Goal: Transaction & Acquisition: Purchase product/service

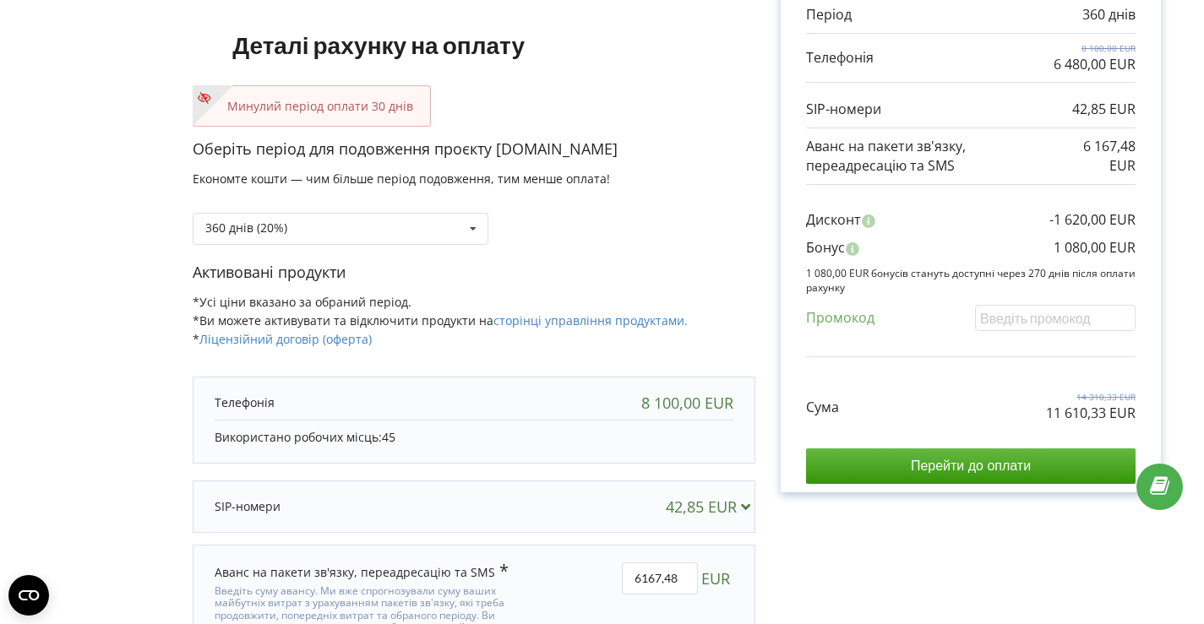
scroll to position [195, 0]
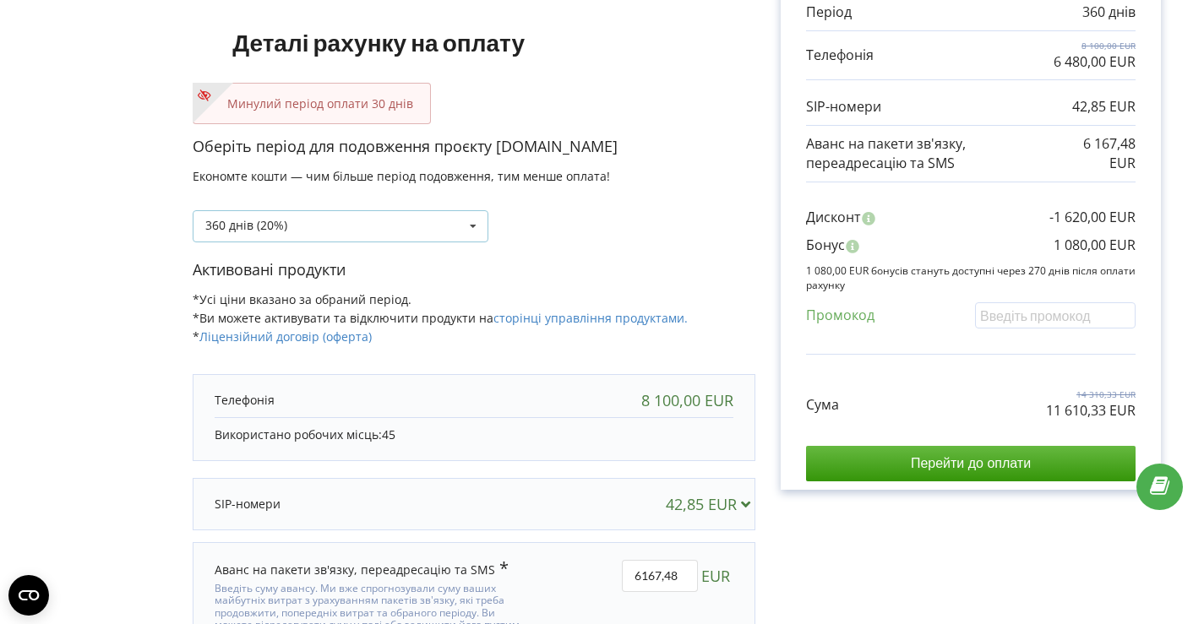
click at [359, 215] on div "360 днів (20%) Поповнити баланс без подовження 30 днів" at bounding box center [341, 226] width 296 height 32
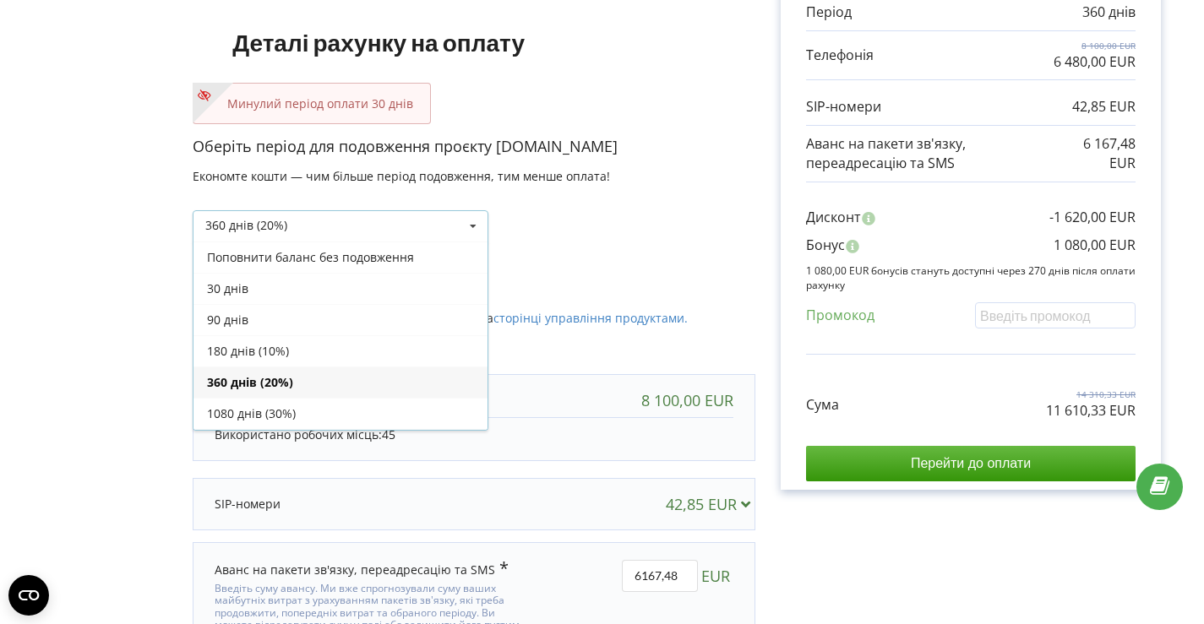
scroll to position [30, 0]
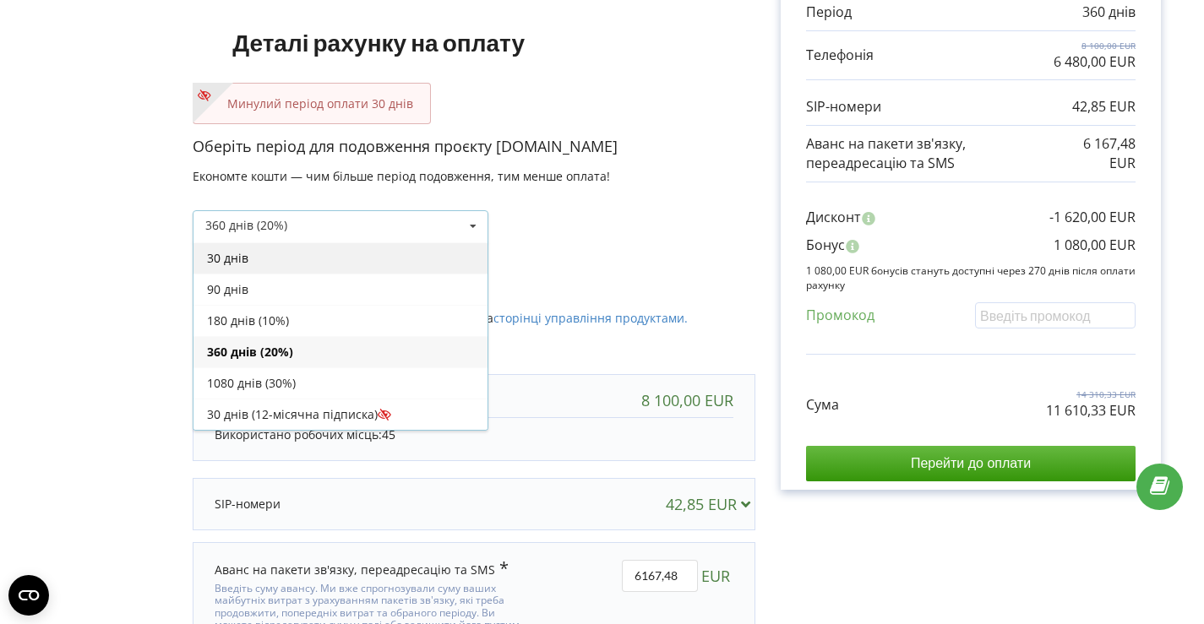
click at [310, 260] on div "30 днів" at bounding box center [341, 258] width 294 height 31
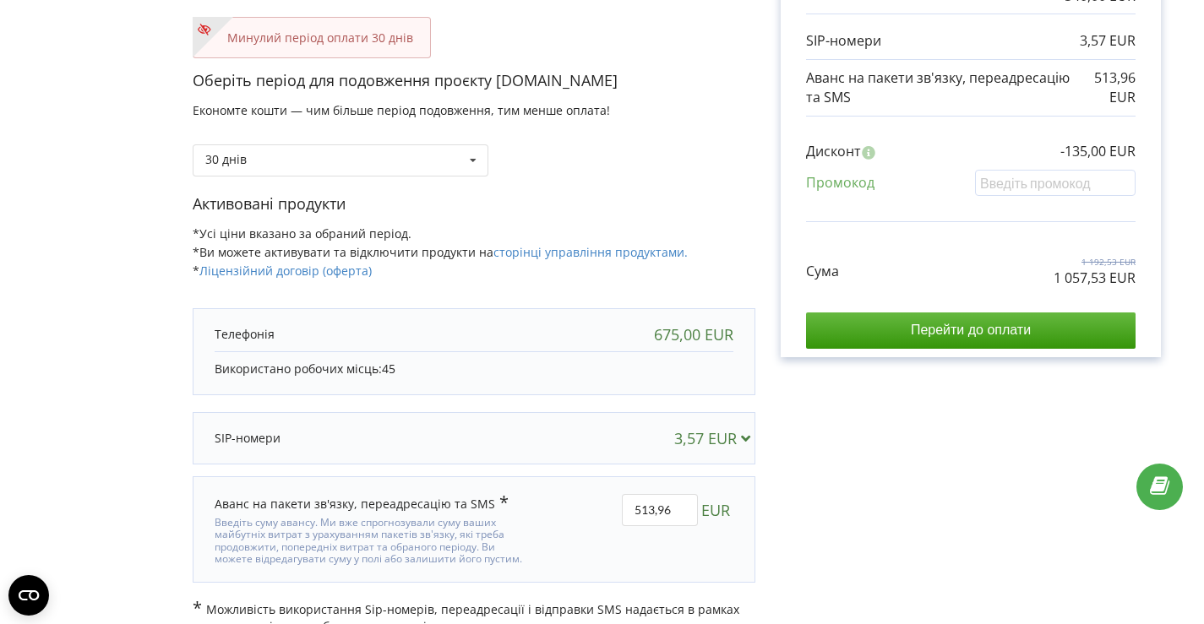
scroll to position [290, 0]
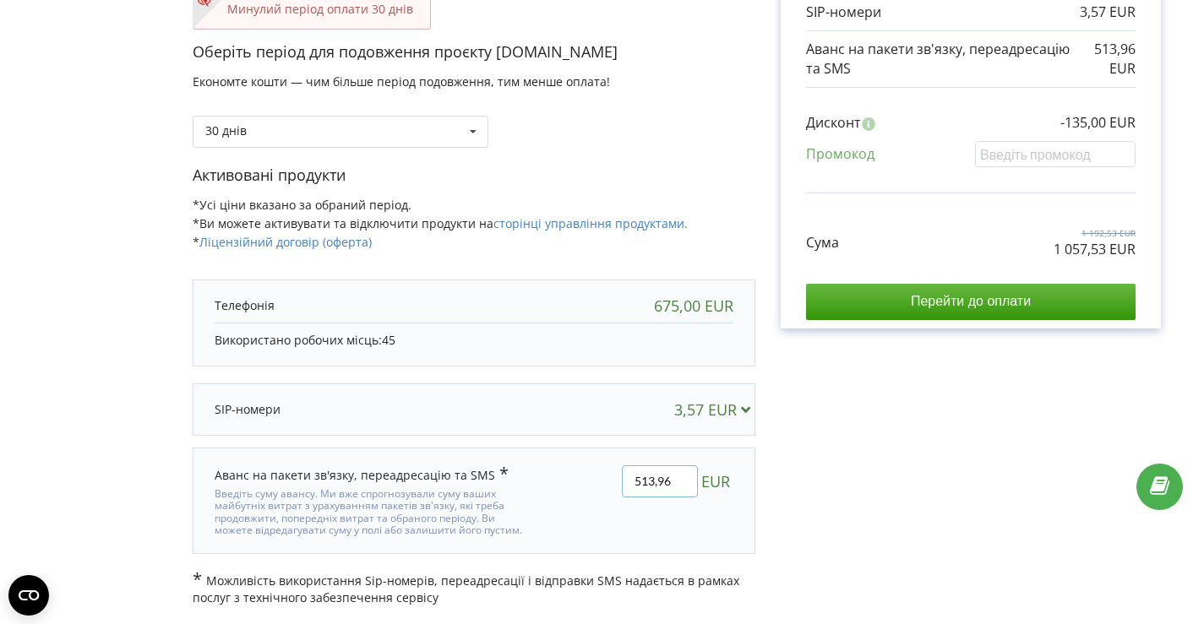
drag, startPoint x: 653, startPoint y: 475, endPoint x: 608, endPoint y: 475, distance: 44.8
click at [608, 475] on div "513,96 EUR" at bounding box center [644, 501] width 204 height 95
type input "100,96"
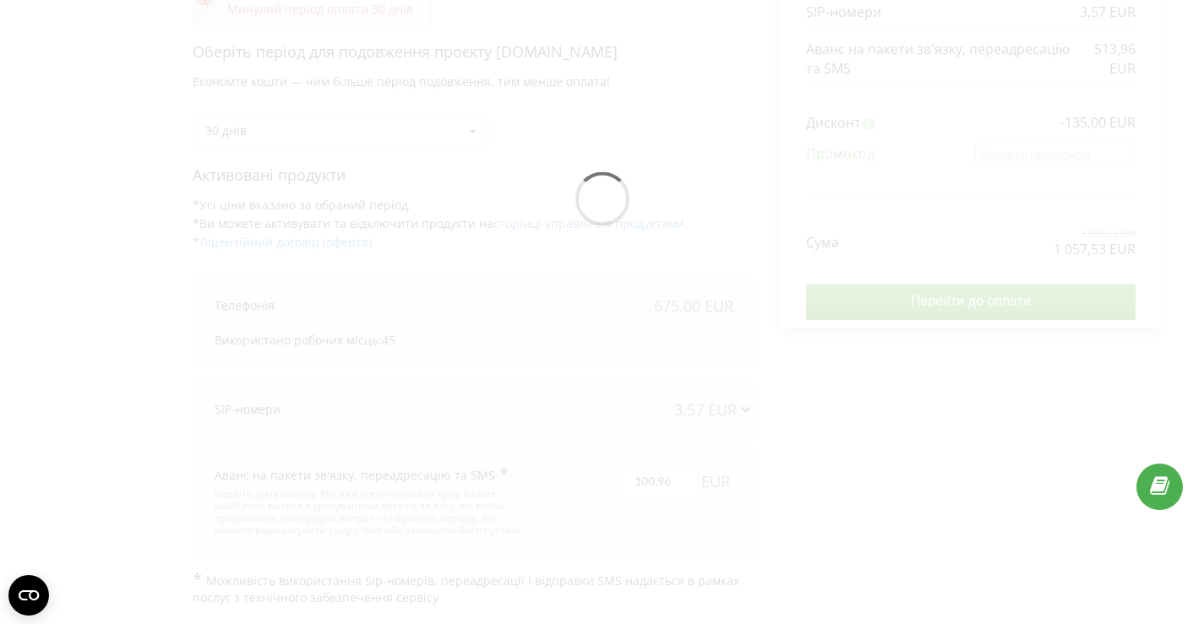
click at [810, 503] on div "В цьому проєкті є незавершений платіж. Перейти на сторінку неоплачених рахунків…" at bounding box center [602, 204] width 1169 height 806
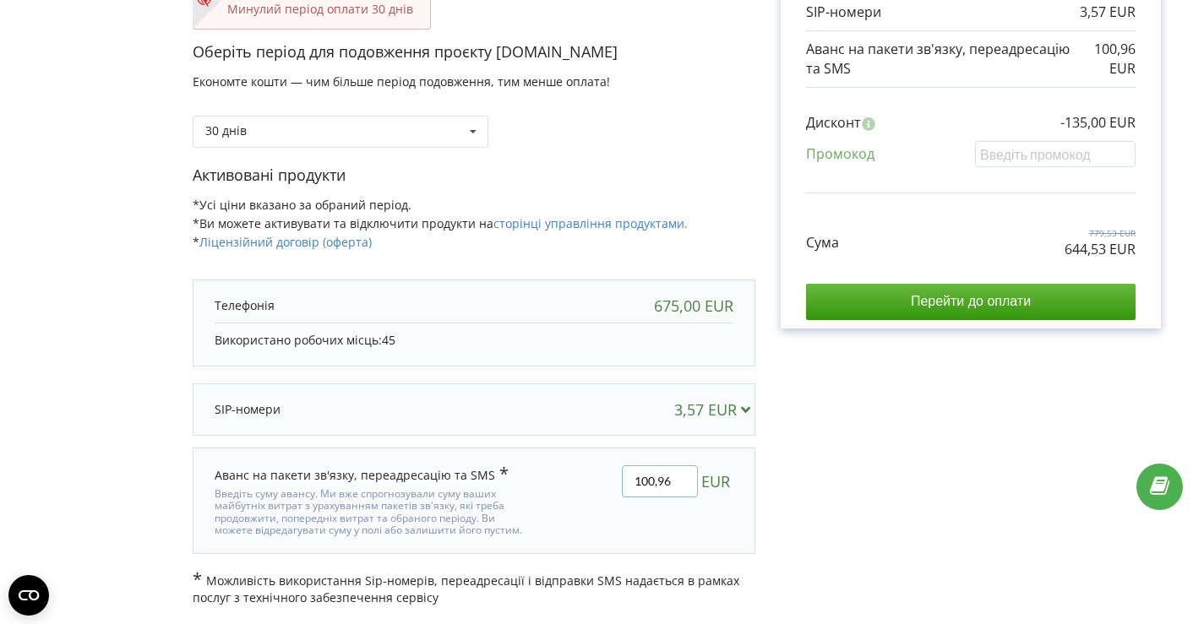
drag, startPoint x: 671, startPoint y: 477, endPoint x: 596, endPoint y: 474, distance: 75.3
click at [596, 474] on div "100,96 EUR" at bounding box center [644, 501] width 204 height 95
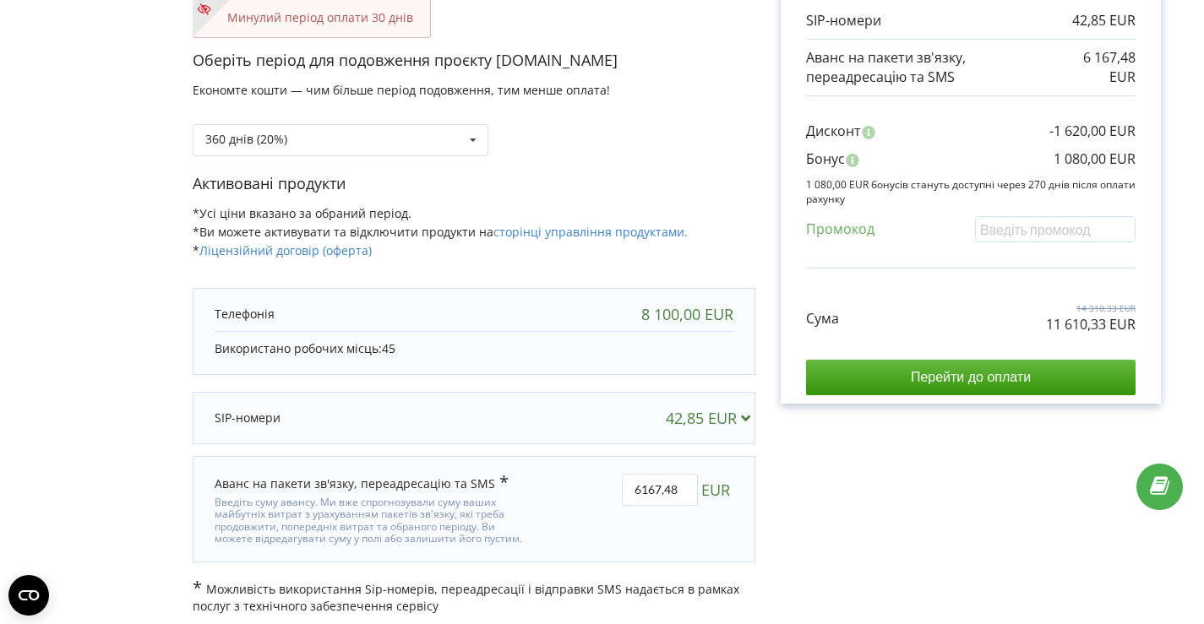
scroll to position [290, 0]
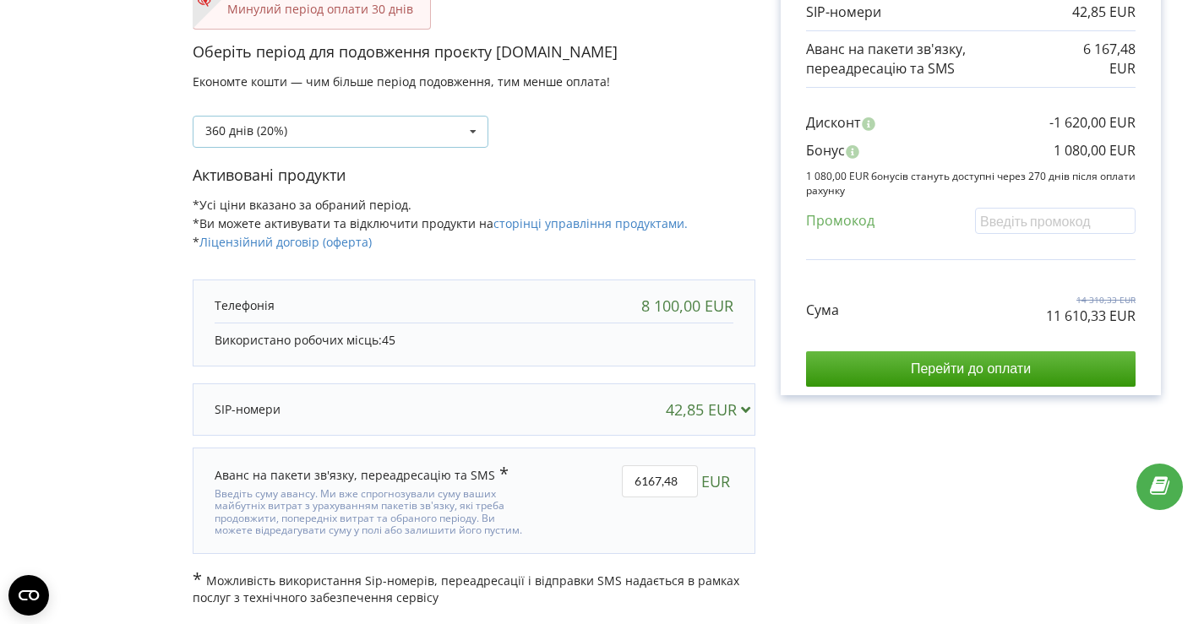
click at [366, 136] on div "360 днів (20%) Поповнити баланс без подовження 30 днів" at bounding box center [341, 132] width 296 height 32
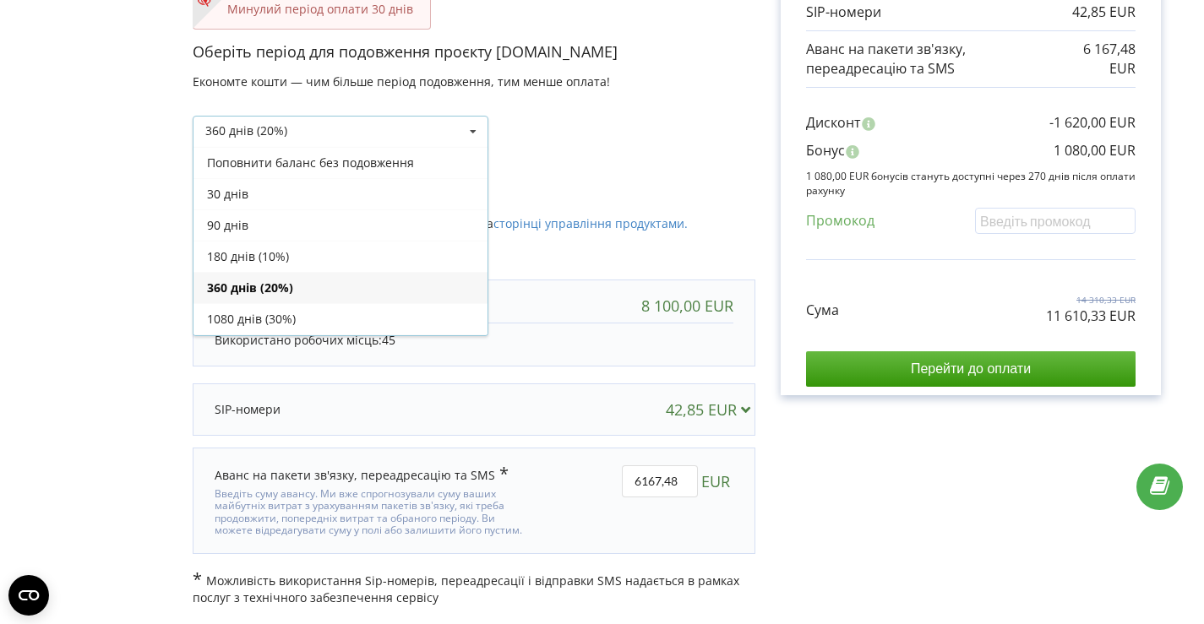
scroll to position [30, 0]
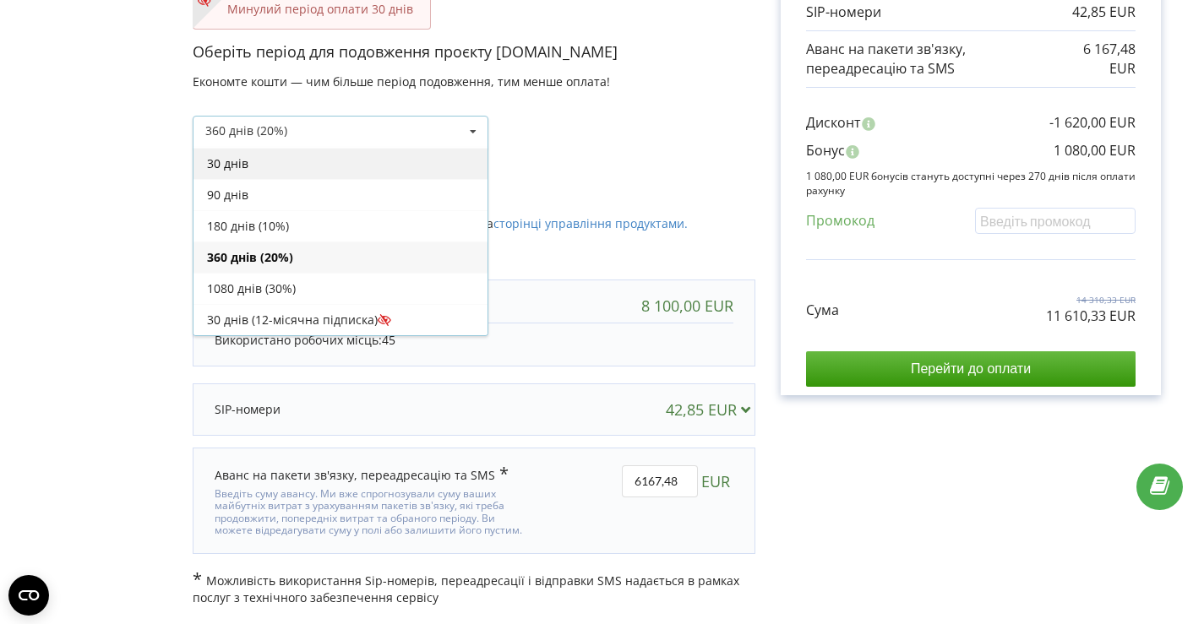
click at [327, 166] on div "30 днів" at bounding box center [341, 163] width 294 height 31
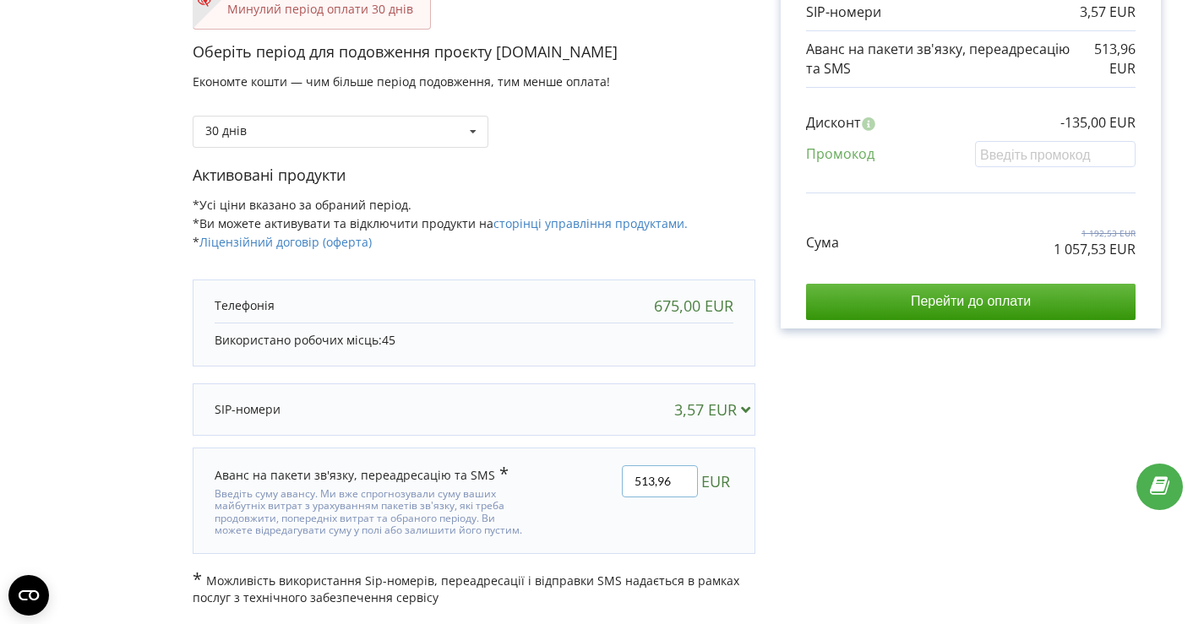
drag, startPoint x: 639, startPoint y: 482, endPoint x: 629, endPoint y: 482, distance: 10.1
click at [629, 482] on input "513,96" at bounding box center [660, 482] width 76 height 32
type input "613,96"
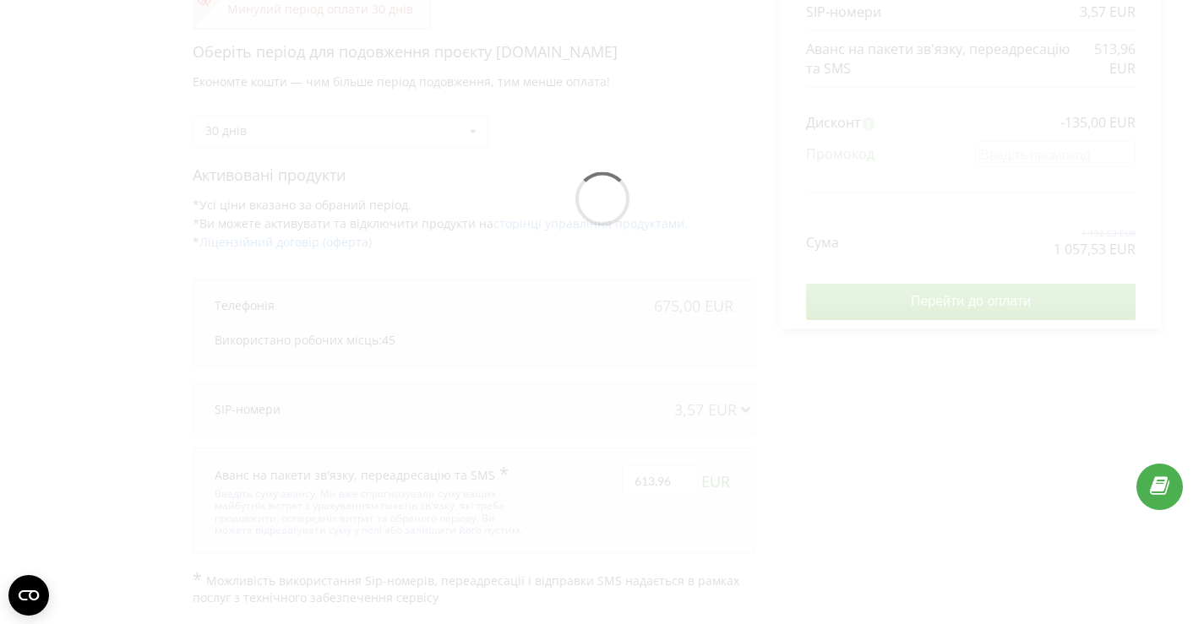
click at [849, 464] on div "В цьому проєкті є незавершений платіж. Перейти на сторінку неоплачених рахунків…" at bounding box center [602, 204] width 1169 height 806
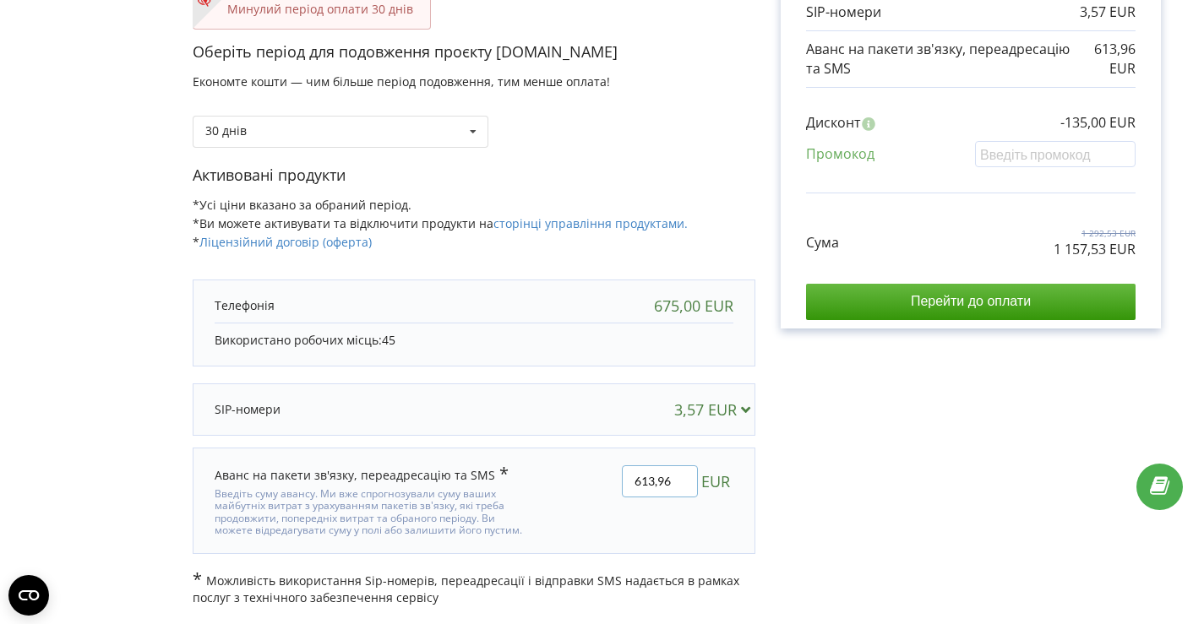
drag, startPoint x: 654, startPoint y: 480, endPoint x: 643, endPoint y: 480, distance: 11.0
click at [643, 480] on input "613,96" at bounding box center [660, 482] width 76 height 32
type input "576,96"
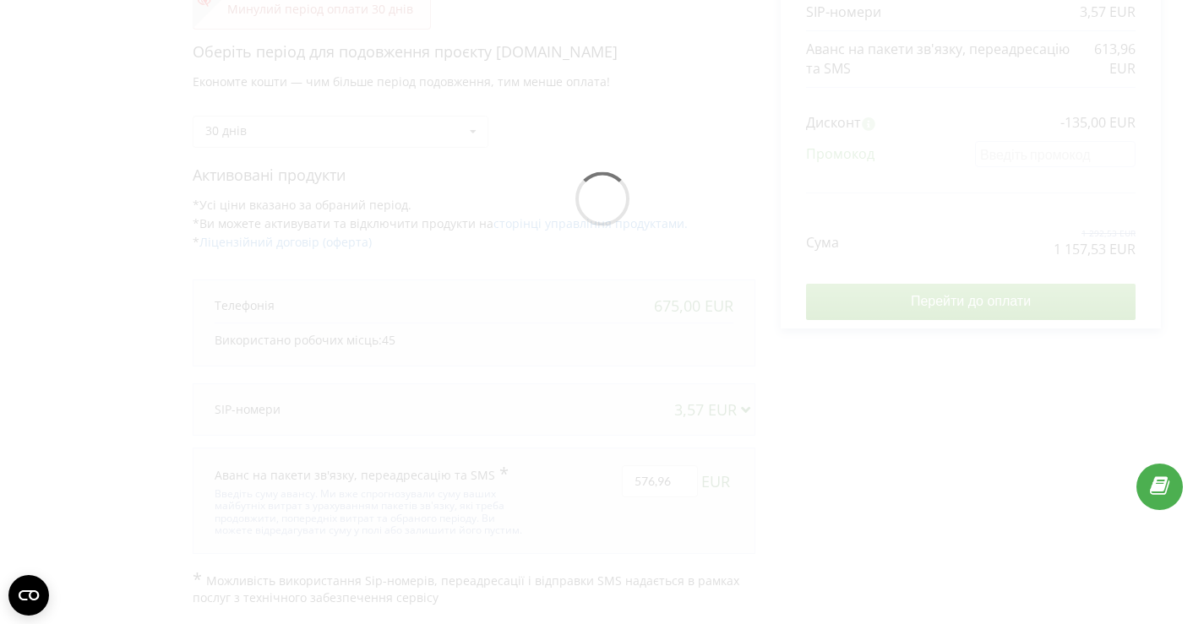
click at [829, 495] on div "В цьому проєкті є незавершений платіж. Перейти на сторінку неоплачених рахунків…" at bounding box center [602, 204] width 1169 height 806
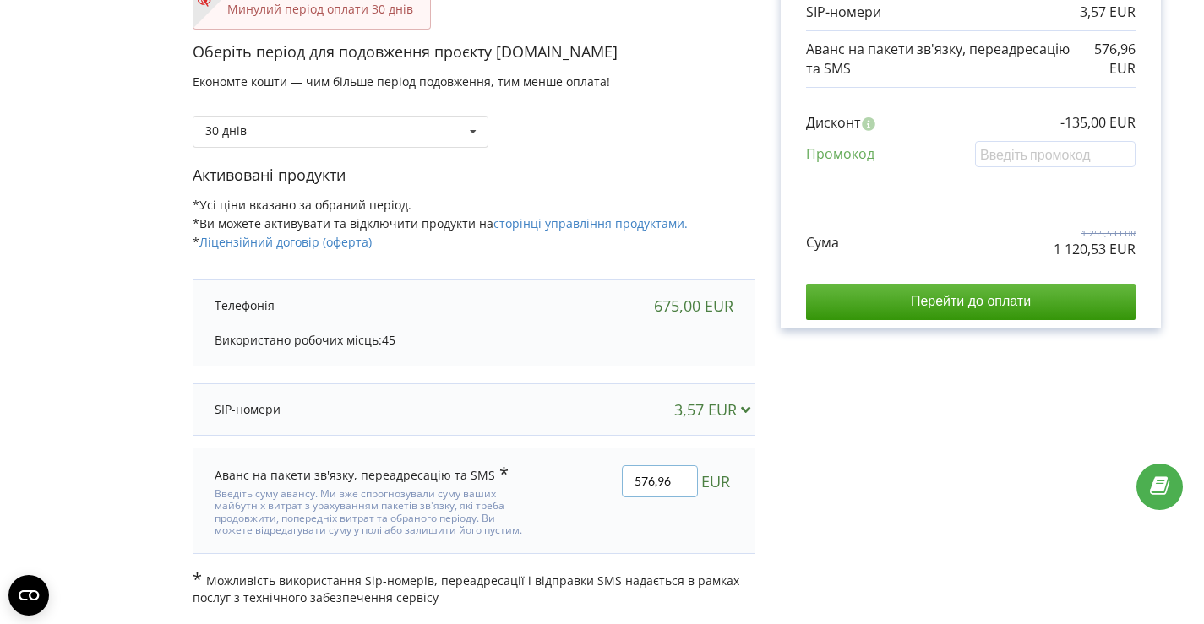
click at [648, 478] on input "576,96" at bounding box center [660, 482] width 76 height 32
type input "586,96"
click at [807, 472] on div "В цьому проєкті є незавершений платіж. Перейти на сторінку неоплачених рахунків…" at bounding box center [602, 204] width 1169 height 806
click at [653, 477] on input "586,96" at bounding box center [660, 482] width 76 height 32
type input "587,96"
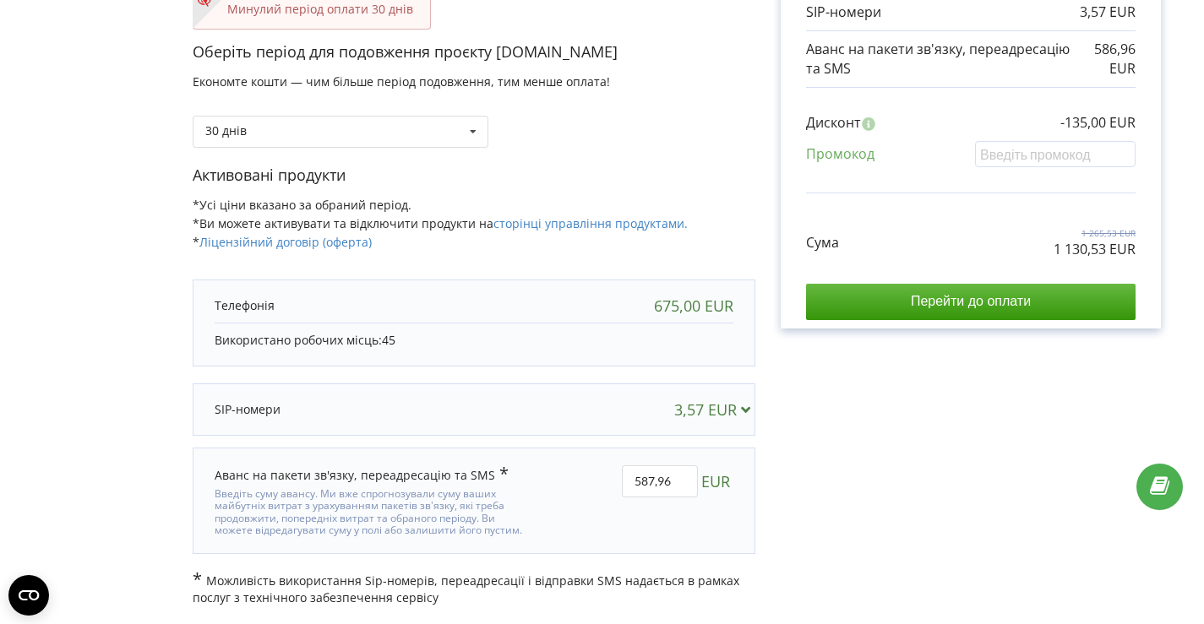
click at [832, 484] on div "В цьому проєкті є незавершений платіж. Перейти на сторінку неоплачених рахунків…" at bounding box center [602, 204] width 1169 height 806
click at [673, 477] on input "587,96" at bounding box center [660, 482] width 76 height 32
type input "587,08"
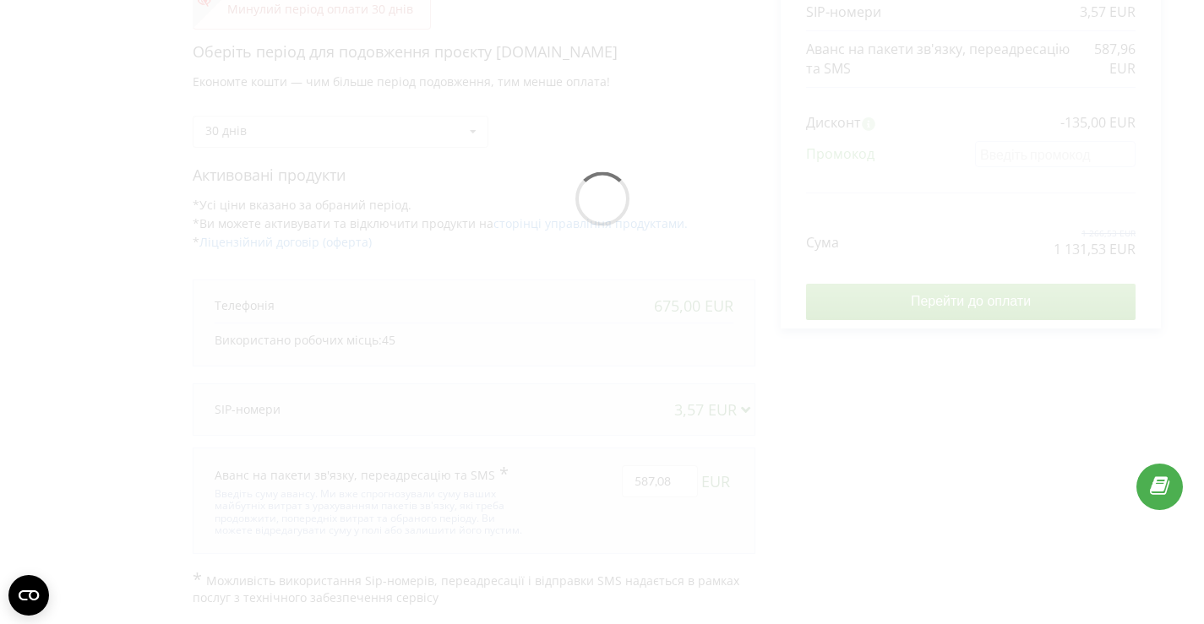
click at [854, 526] on div "В цьому проєкті є незавершений платіж. Перейти на сторінку неоплачених рахунків…" at bounding box center [602, 204] width 1169 height 806
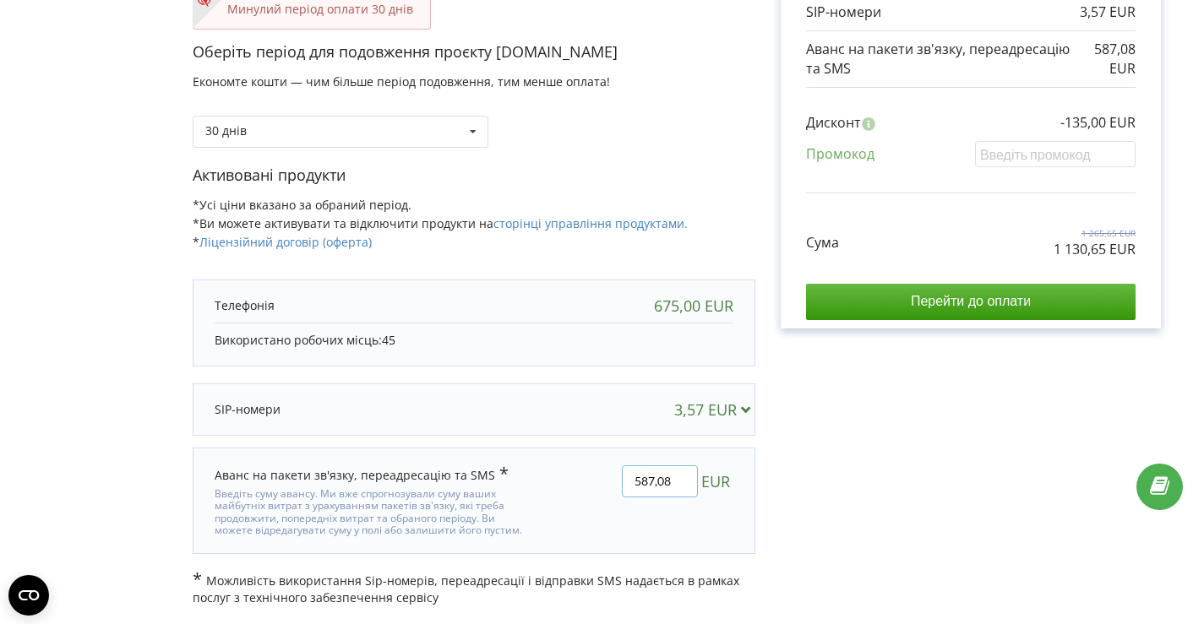
click at [653, 477] on input "587,08" at bounding box center [660, 482] width 76 height 32
click at [679, 482] on input "586,08" at bounding box center [660, 482] width 76 height 32
type input "586,98"
click at [908, 478] on div "В цьому проєкті є незавершений платіж. Перейти на сторінку неоплачених рахунків…" at bounding box center [602, 204] width 1169 height 806
click at [652, 478] on input "586,98" at bounding box center [660, 482] width 76 height 32
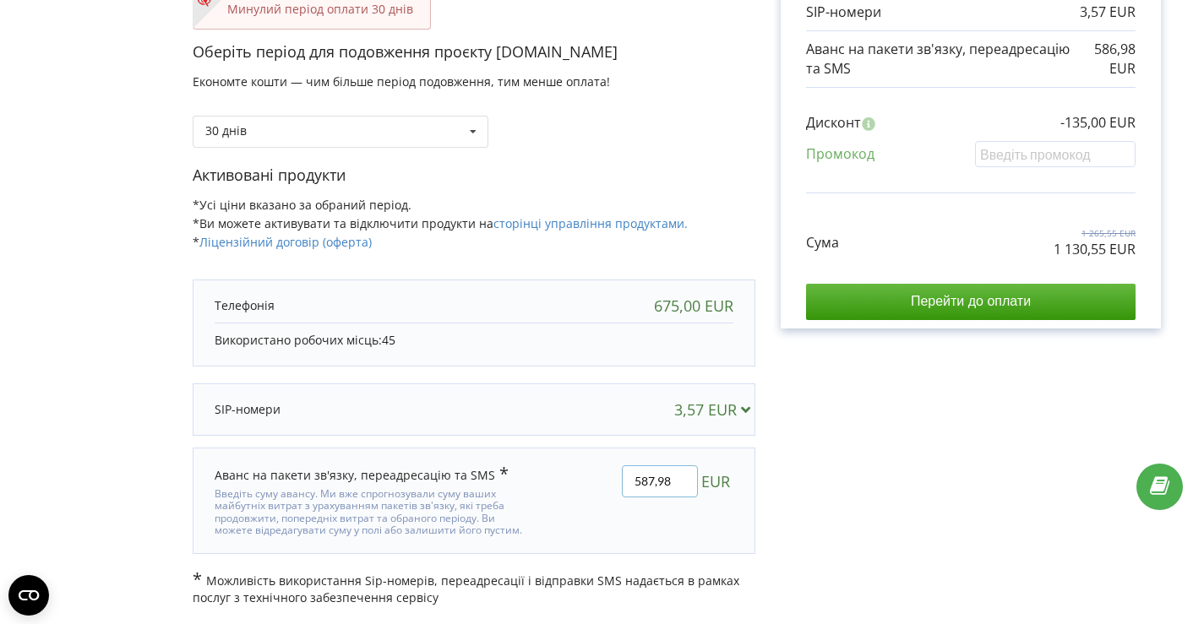
type input "587,98"
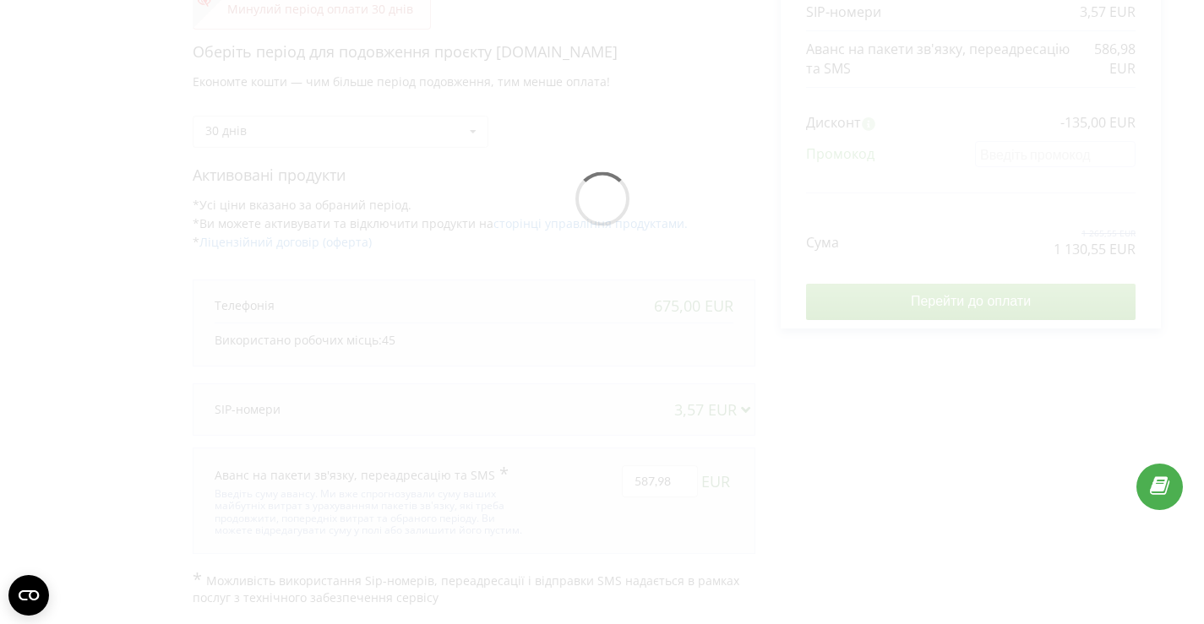
click at [821, 455] on div "В цьому проєкті є незавершений платіж. Перейти на сторінку неоплачених рахунків…" at bounding box center [602, 204] width 1169 height 806
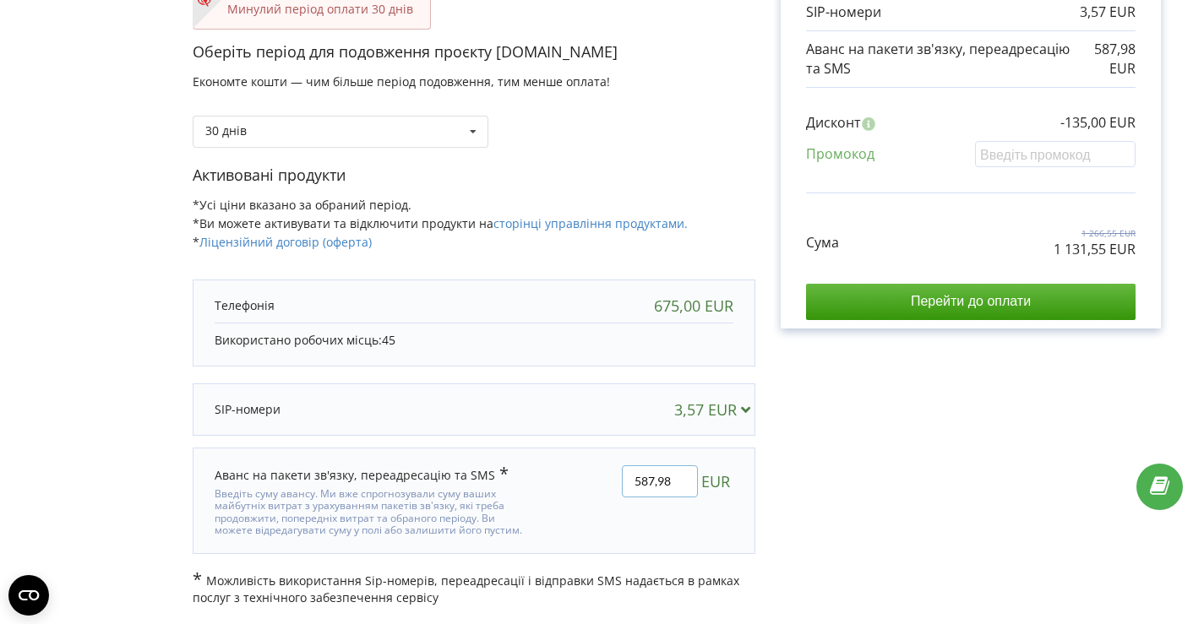
drag, startPoint x: 661, startPoint y: 480, endPoint x: 684, endPoint y: 480, distance: 23.7
click at [684, 480] on input "587,98" at bounding box center [660, 482] width 76 height 32
type input "587,70"
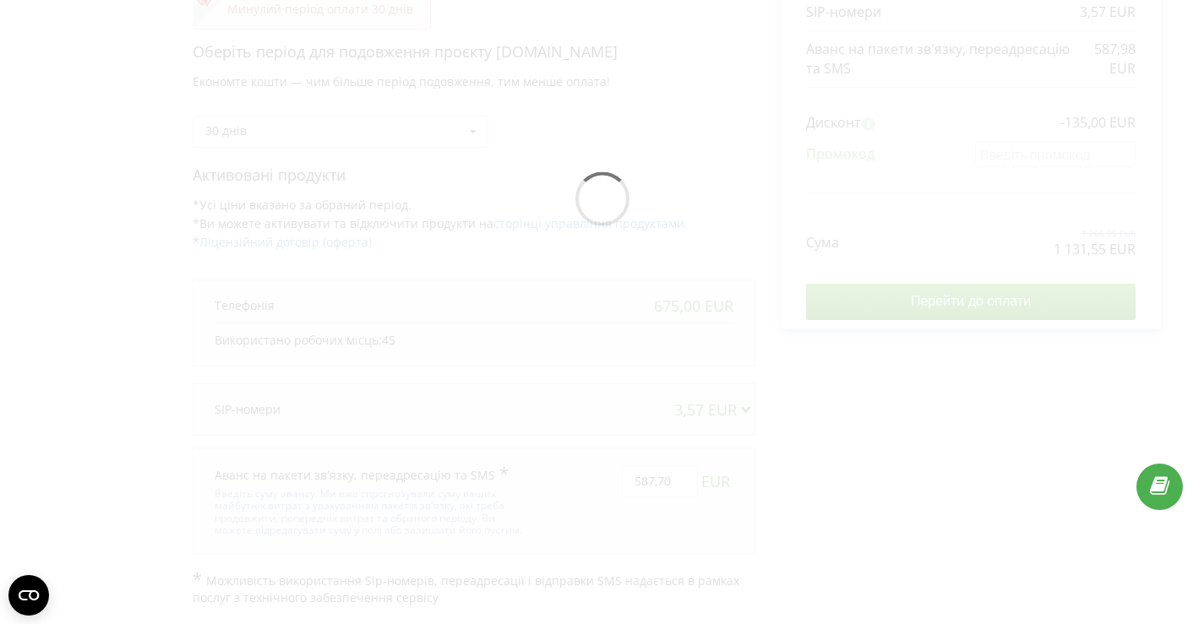
click at [821, 462] on div "В цьому проєкті є незавершений платіж. Перейти на сторінку неоплачених рахунків…" at bounding box center [602, 204] width 1169 height 806
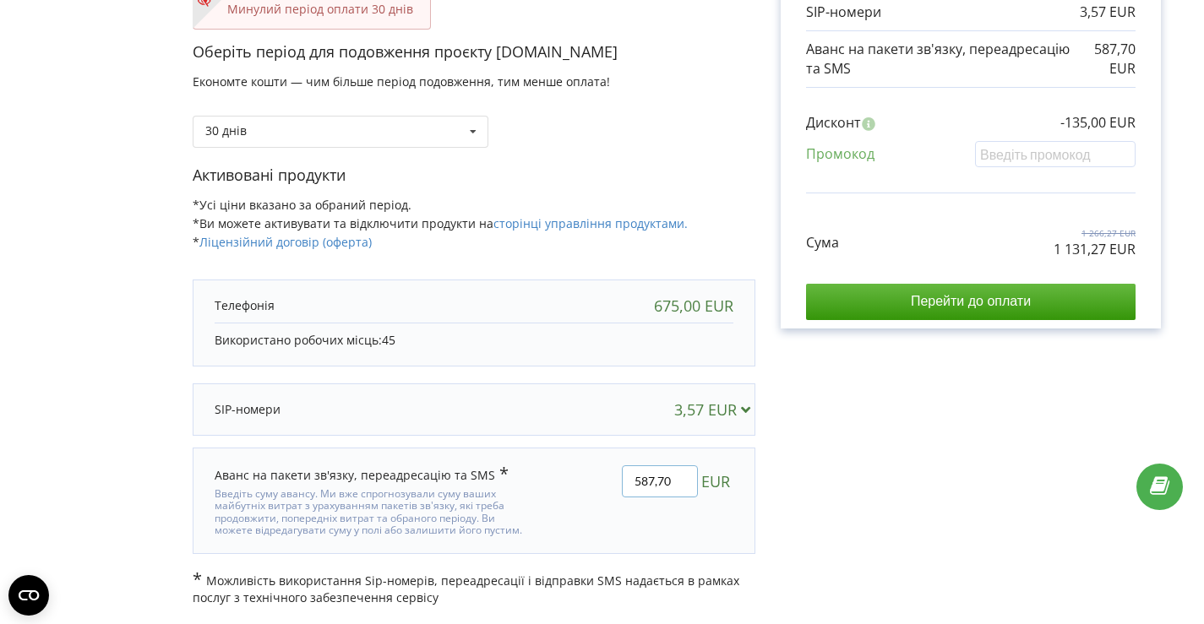
drag, startPoint x: 661, startPoint y: 477, endPoint x: 682, endPoint y: 477, distance: 21.1
click at [682, 477] on input "587,70" at bounding box center [660, 482] width 76 height 32
type input "587,50"
click at [860, 461] on div "В цьому проєкті є незавершений платіж. Перейти на сторінку неоплачених рахунків…" at bounding box center [602, 204] width 1169 height 806
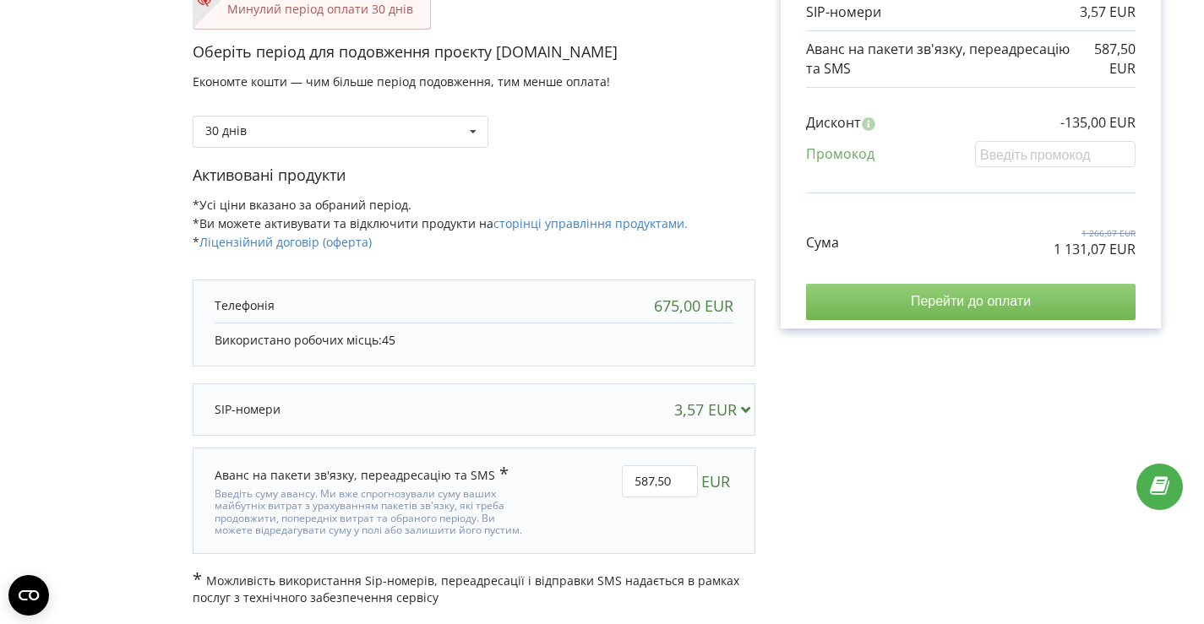
click at [859, 294] on input "Перейти до оплати" at bounding box center [971, 301] width 330 height 35
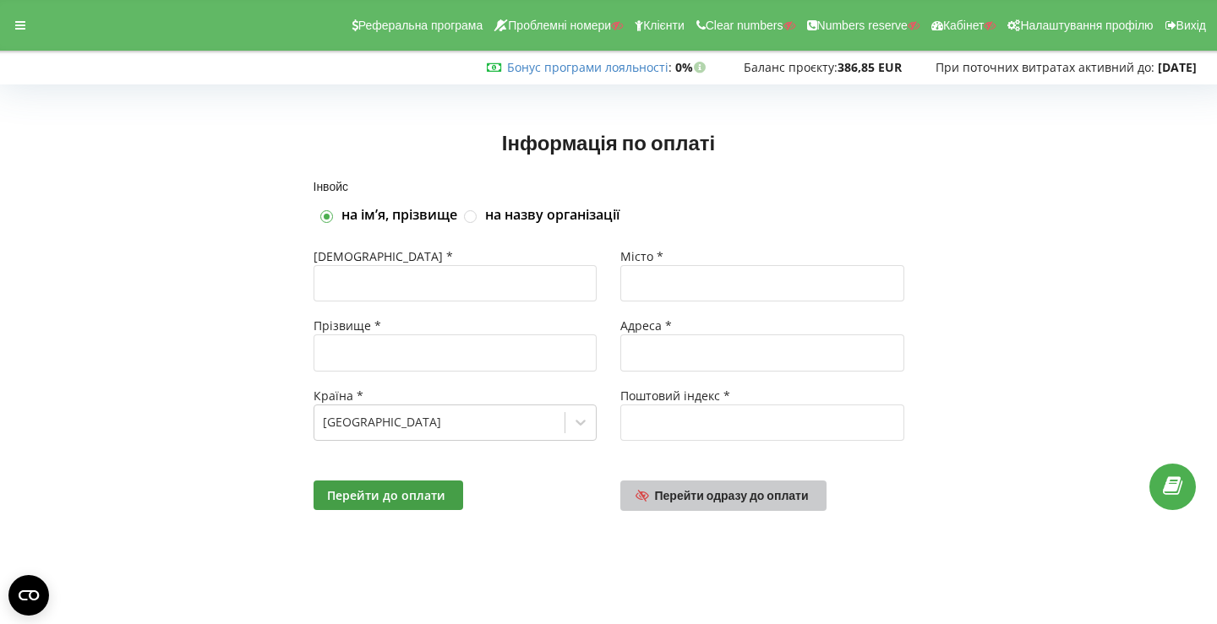
click at [672, 489] on span "Перейти одразу до оплати" at bounding box center [732, 495] width 154 height 14
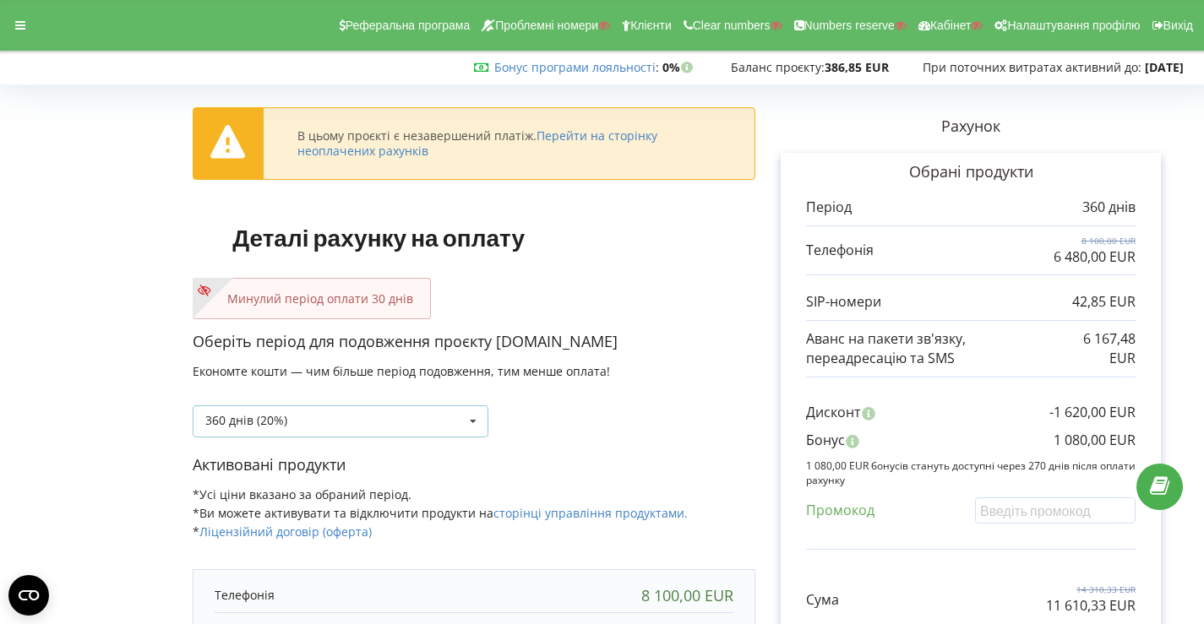
click at [466, 420] on icon at bounding box center [473, 421] width 25 height 31
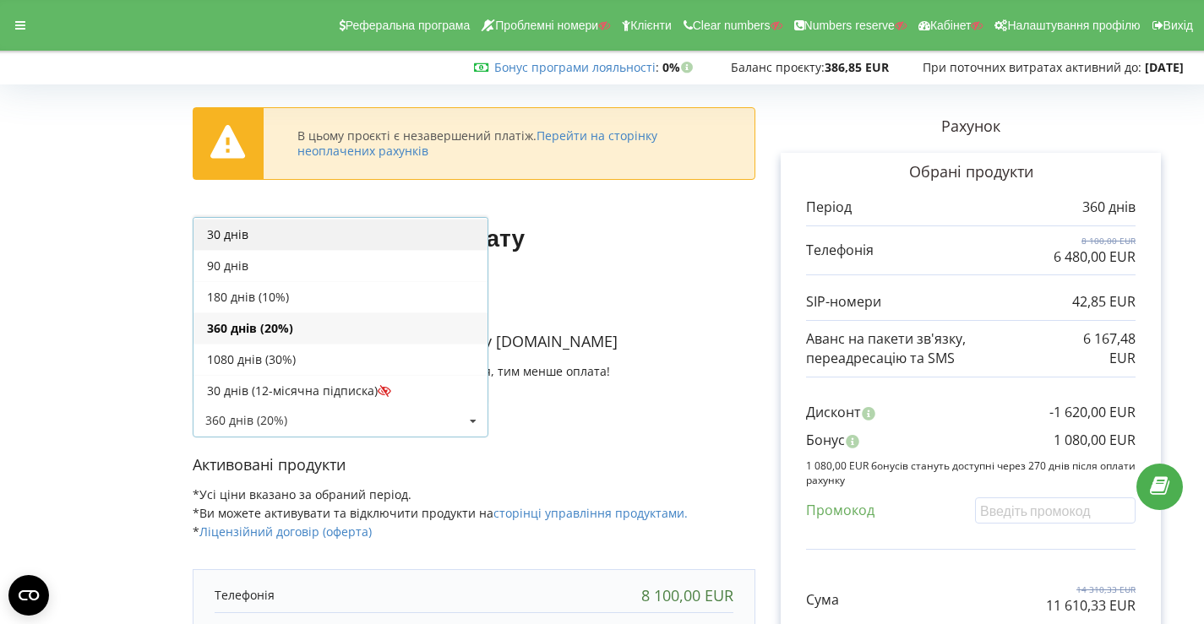
click at [337, 237] on div "30 днів" at bounding box center [341, 234] width 294 height 31
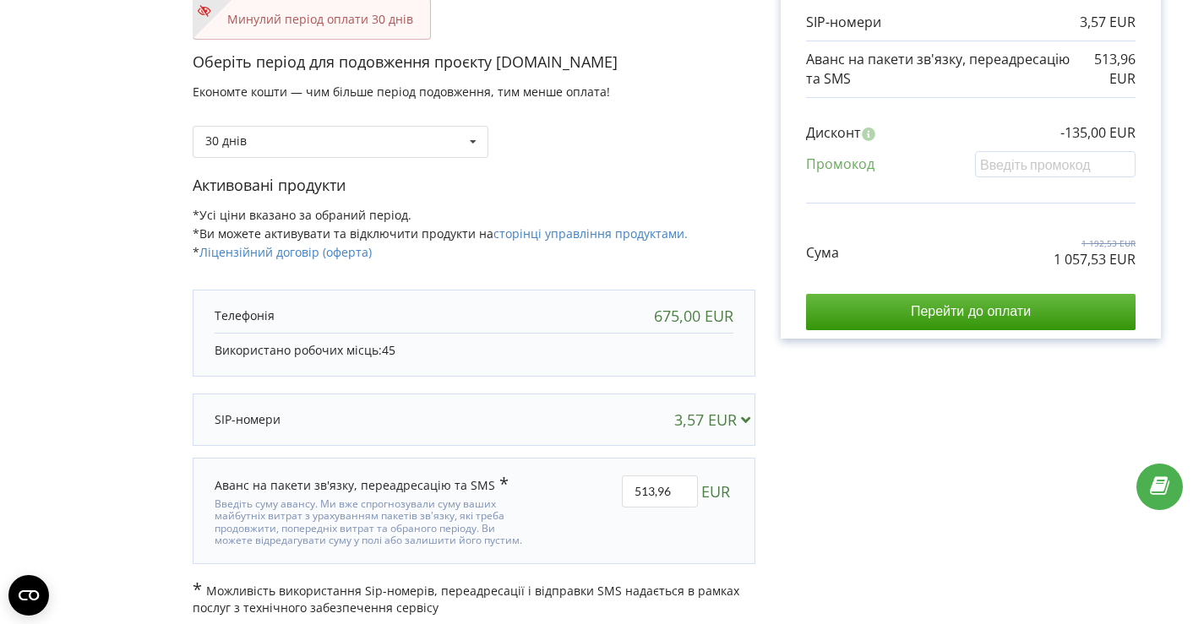
scroll to position [290, 0]
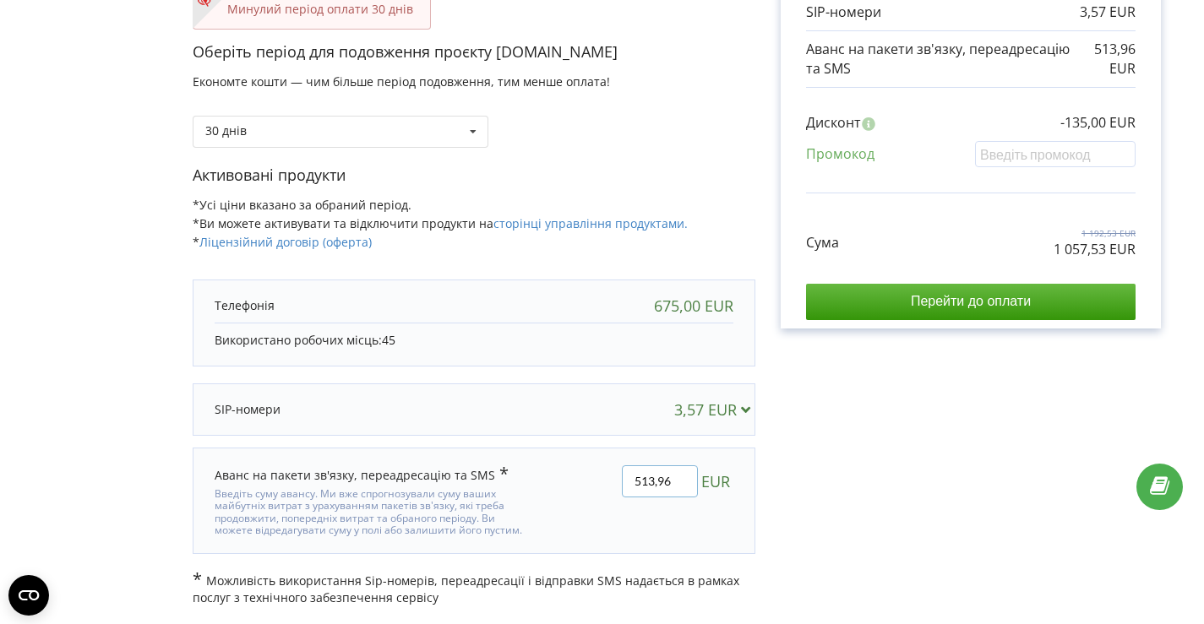
drag, startPoint x: 654, startPoint y: 477, endPoint x: 608, endPoint y: 477, distance: 46.5
click at [608, 477] on div "513,96 EUR" at bounding box center [644, 501] width 204 height 95
type input "800,96"
click at [857, 471] on div "В цьому проєкті є незавершений платіж. Перейти на сторінку неоплачених рахунків…" at bounding box center [602, 204] width 1169 height 806
click at [643, 479] on input "800,96" at bounding box center [660, 482] width 76 height 32
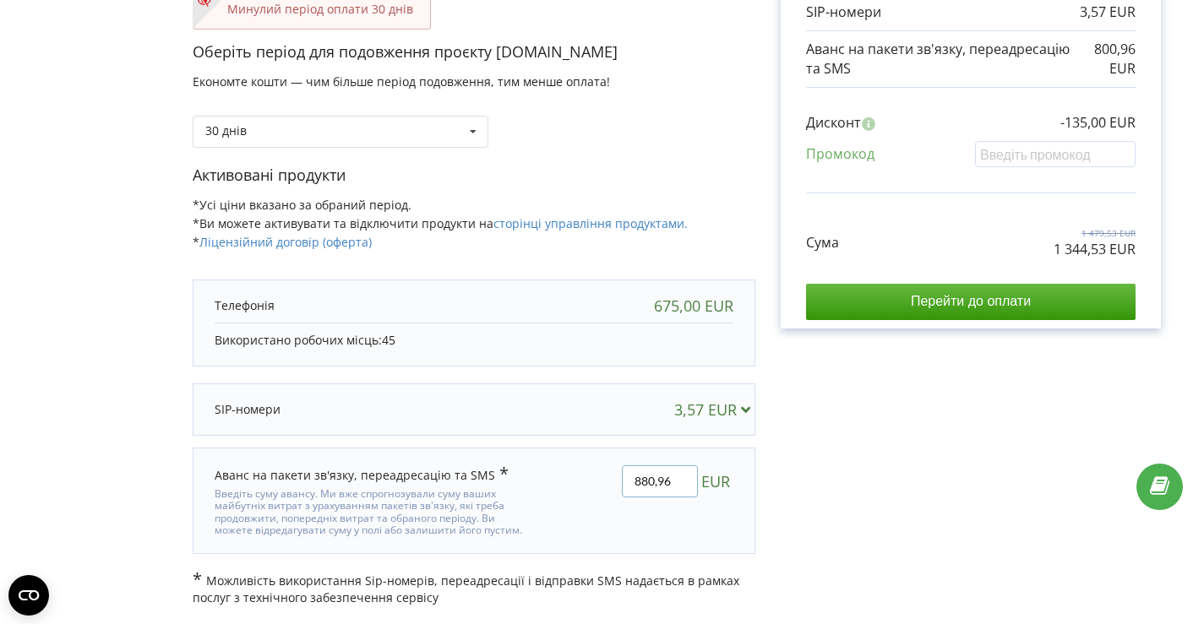
type input "880,96"
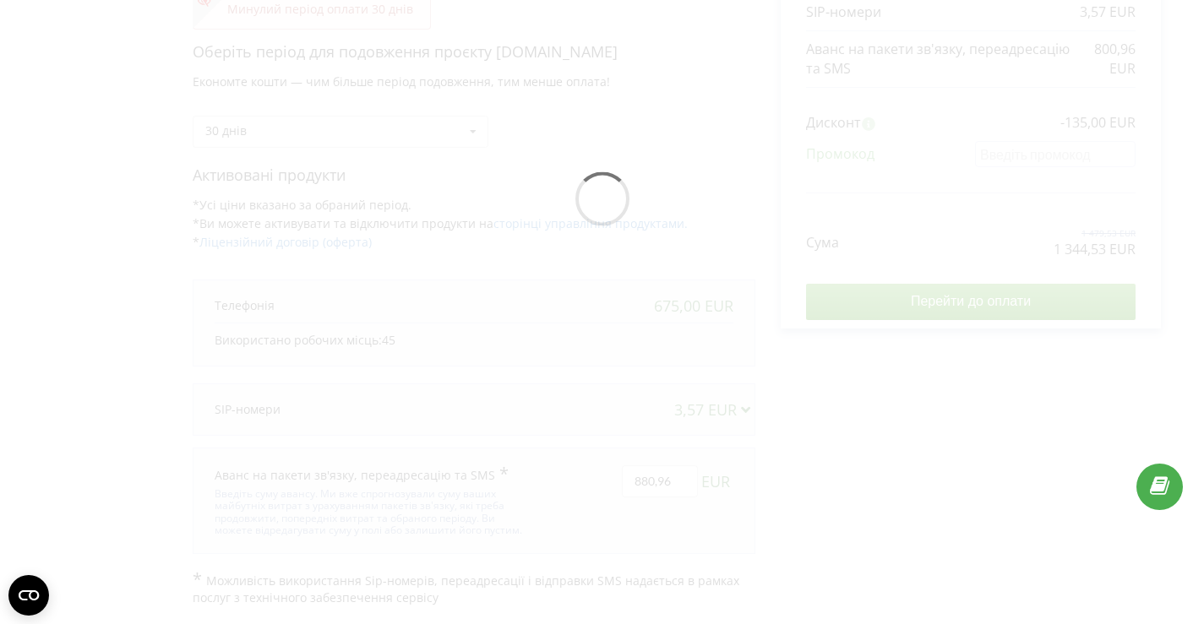
click at [874, 449] on div "В цьому проєкті є незавершений платіж. Перейти на сторінку неоплачених рахунків…" at bounding box center [602, 204] width 1169 height 806
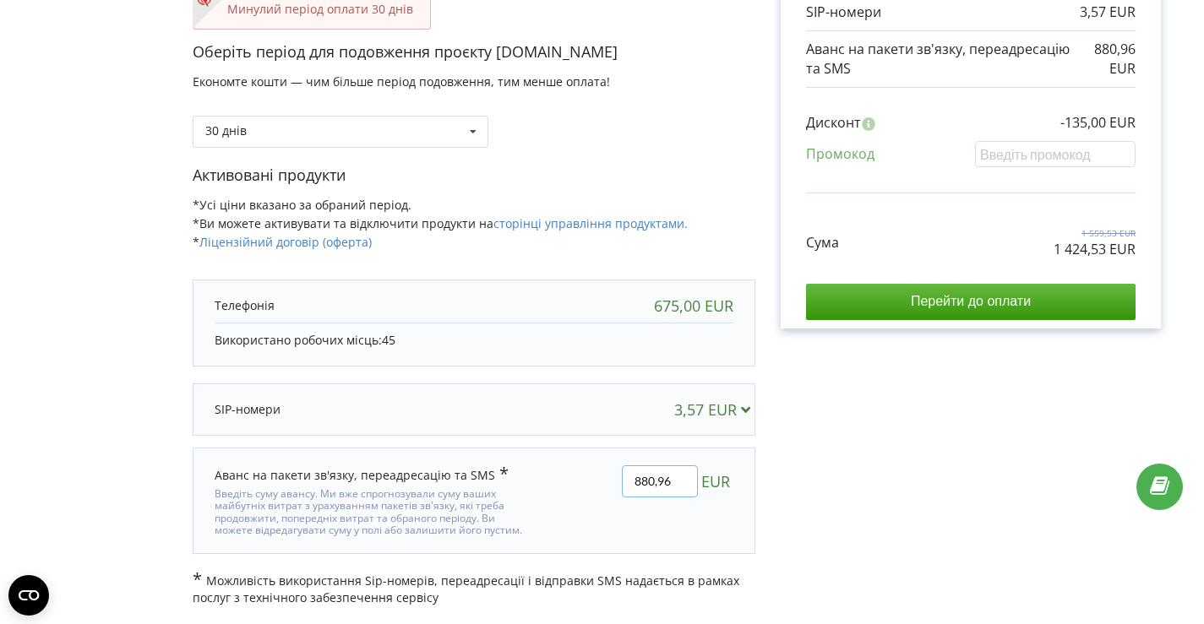
click at [646, 480] on input "880,96" at bounding box center [660, 482] width 76 height 32
click at [655, 479] on input "880,96" at bounding box center [660, 482] width 76 height 32
type input "860,96"
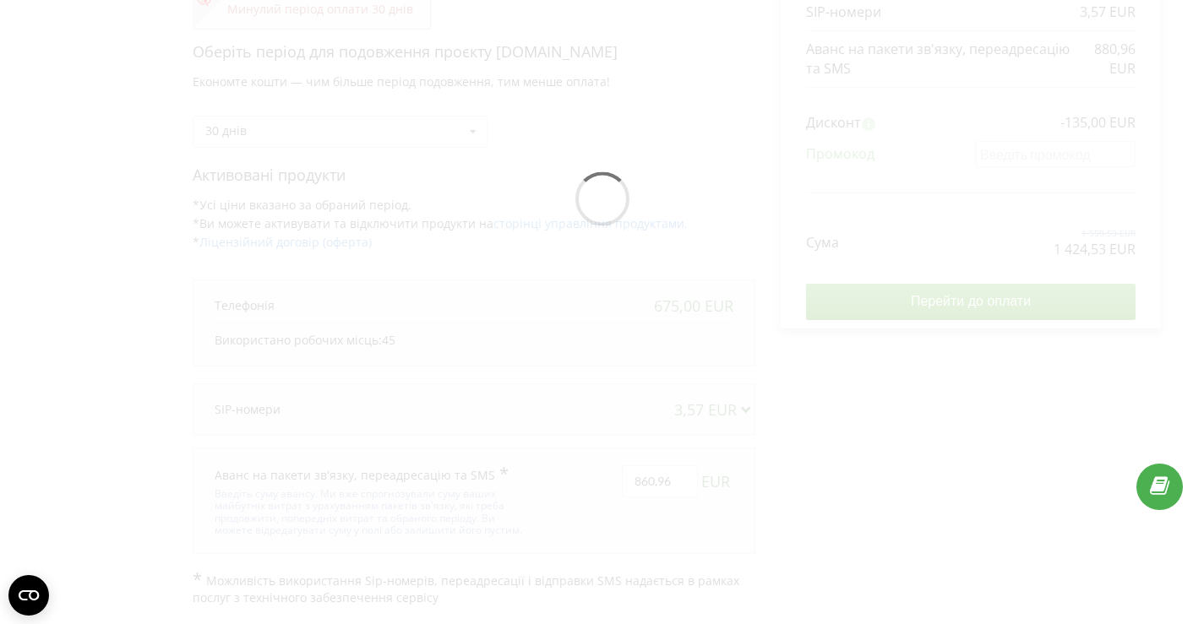
click at [862, 455] on div "В цьому проєкті є незавершений платіж. Перейти на сторінку неоплачених рахунків…" at bounding box center [602, 204] width 1169 height 806
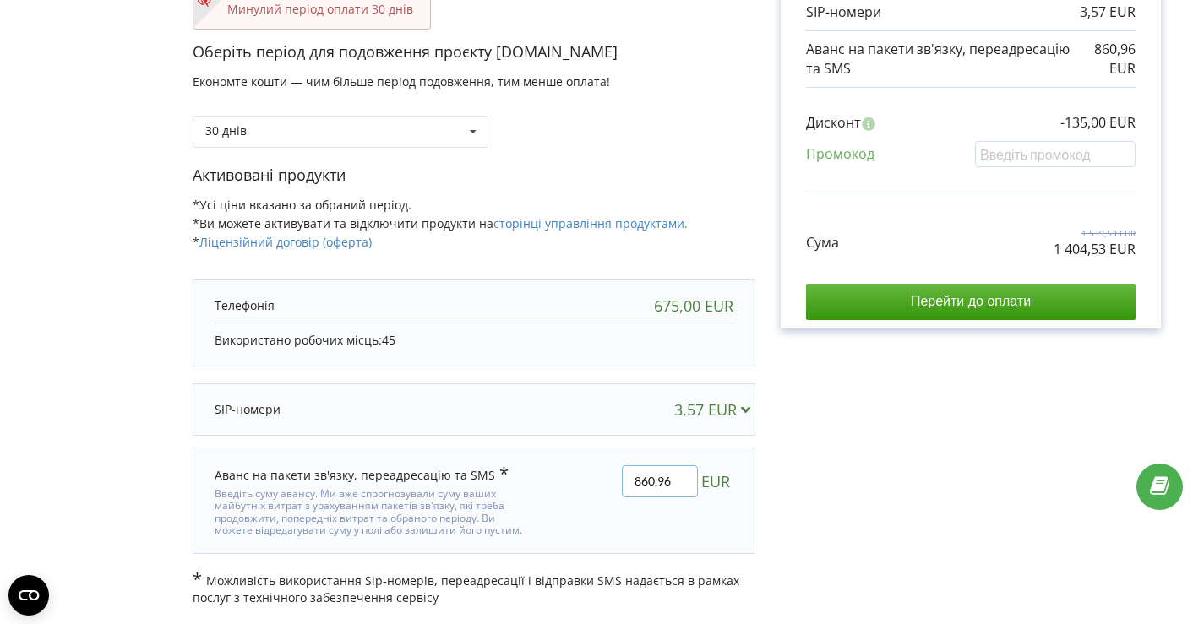
click at [649, 476] on input "860,96" at bounding box center [660, 482] width 76 height 32
type input "840,96"
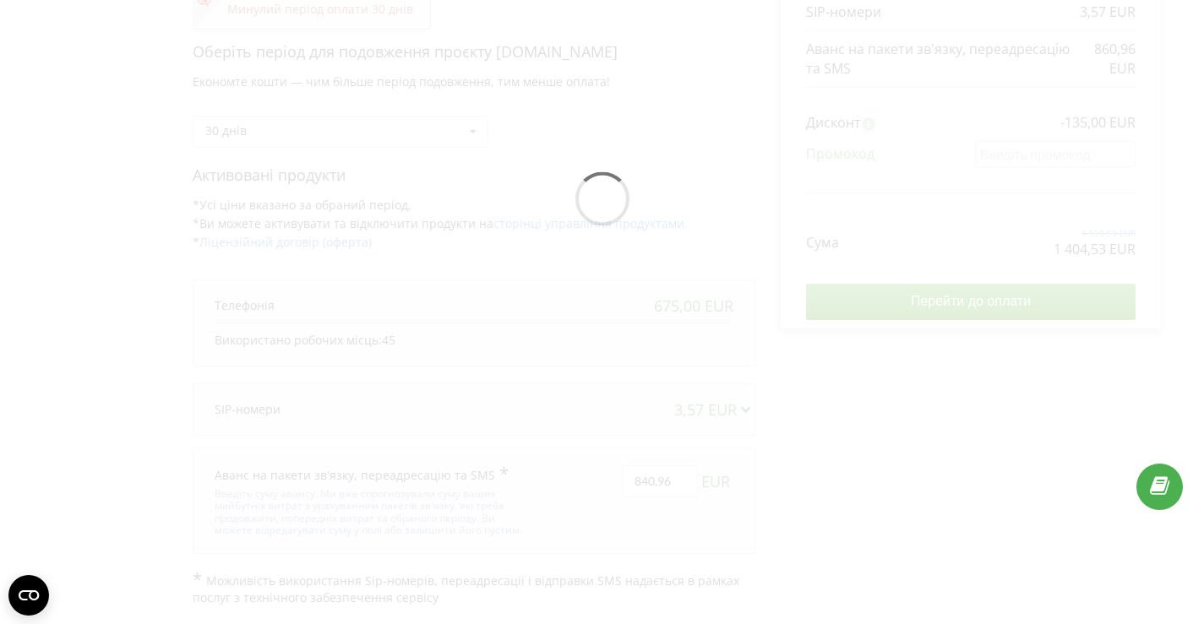
click at [849, 475] on div "В цьому проєкті є незавершений платіж. Перейти на сторінку неоплачених рахунків…" at bounding box center [602, 204] width 1169 height 806
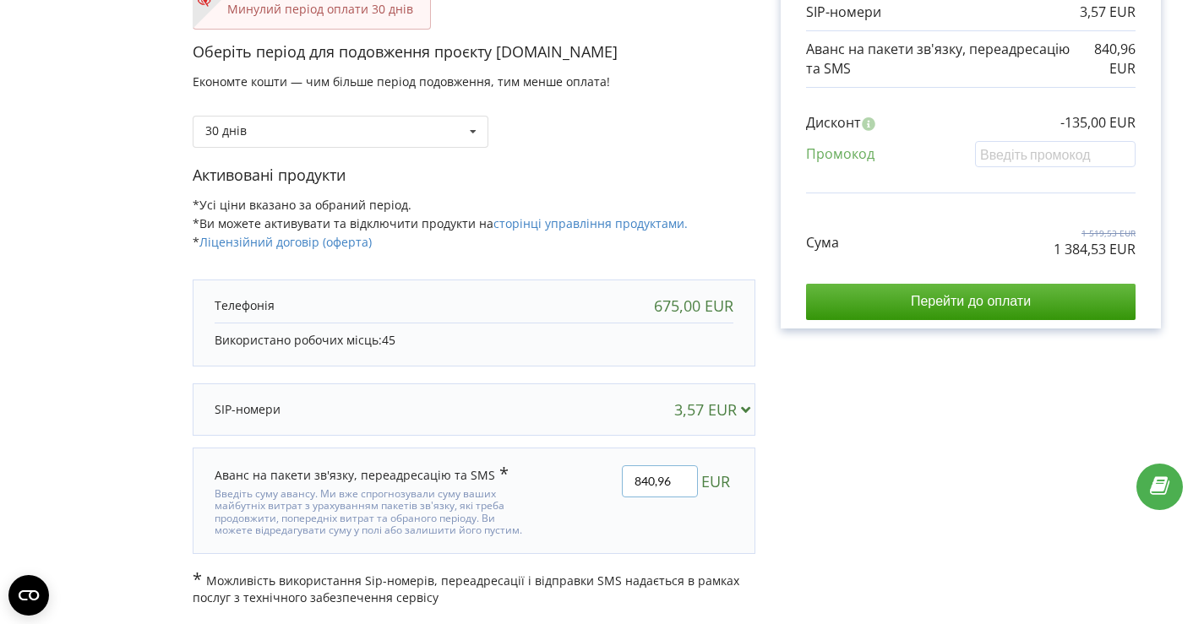
click at [652, 481] on input "840,96" at bounding box center [660, 482] width 76 height 32
type input "844,96"
click at [828, 481] on div "В цьому проєкті є незавершений платіж. Перейти на сторінку неоплачених рахунків…" at bounding box center [602, 204] width 1169 height 806
click at [654, 478] on input "844,96" at bounding box center [660, 482] width 76 height 32
type input "848,96"
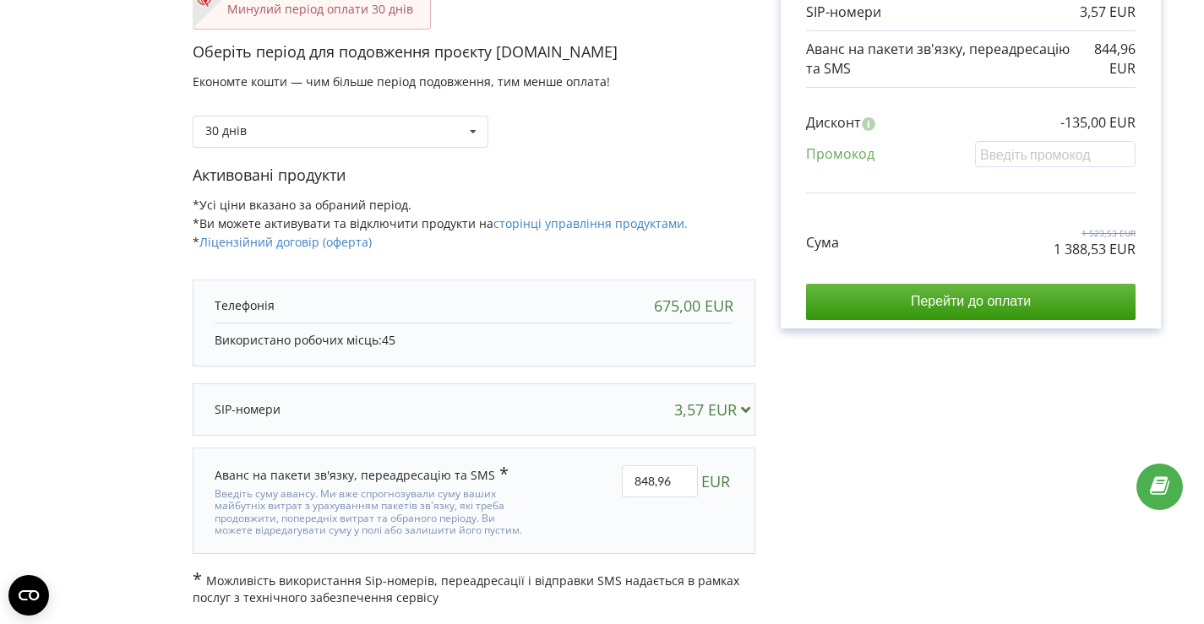
click at [844, 452] on div "В цьому проєкті є незавершений платіж. Перейти на сторінку неоплачених рахунків…" at bounding box center [602, 204] width 1169 height 806
click at [679, 478] on input "848,96" at bounding box center [660, 482] width 76 height 32
type input "848,60"
click at [893, 463] on div "В цьому проєкті є незавершений платіж. Перейти на сторінку неоплачених рахунків…" at bounding box center [602, 204] width 1169 height 806
click at [672, 477] on input "848,60" at bounding box center [660, 482] width 76 height 32
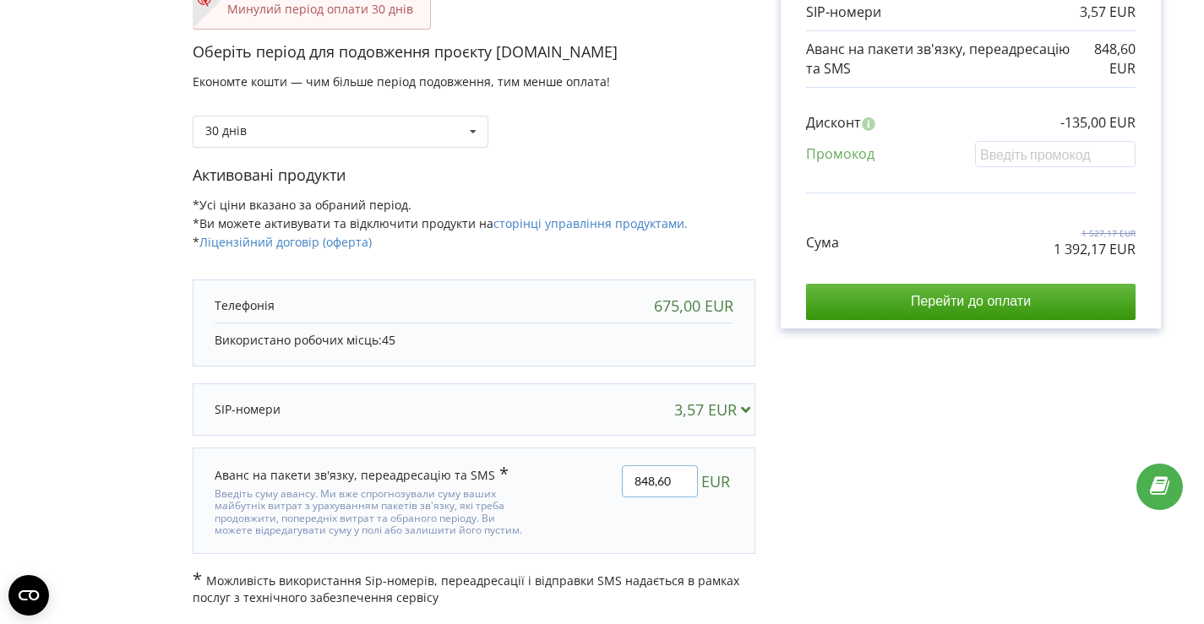
click at [651, 476] on input "848,60" at bounding box center [660, 482] width 76 height 32
type input "847,60"
click at [824, 495] on div "В цьому проєкті є незавершений платіж. Перейти на сторінку неоплачених рахунків…" at bounding box center [602, 204] width 1169 height 806
click at [673, 479] on input "847,60" at bounding box center [660, 482] width 76 height 32
type input "847,63"
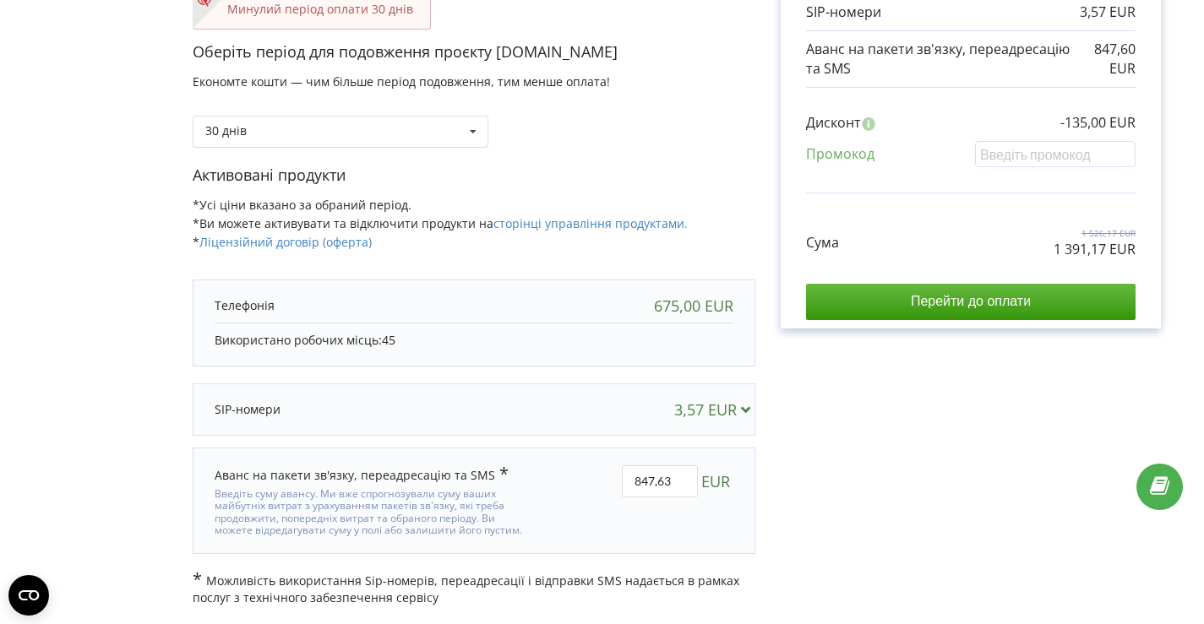
click at [1034, 486] on div "В цьому проєкті є незавершений платіж. Перейти на сторінку неоплачених рахунків…" at bounding box center [602, 204] width 1169 height 806
click at [684, 480] on input "847,63" at bounding box center [660, 482] width 76 height 32
type input "847,65"
click at [842, 461] on div "В цьому проєкті є незавершений платіж. Перейти на сторінку неоплачених рахунків…" at bounding box center [602, 204] width 1169 height 806
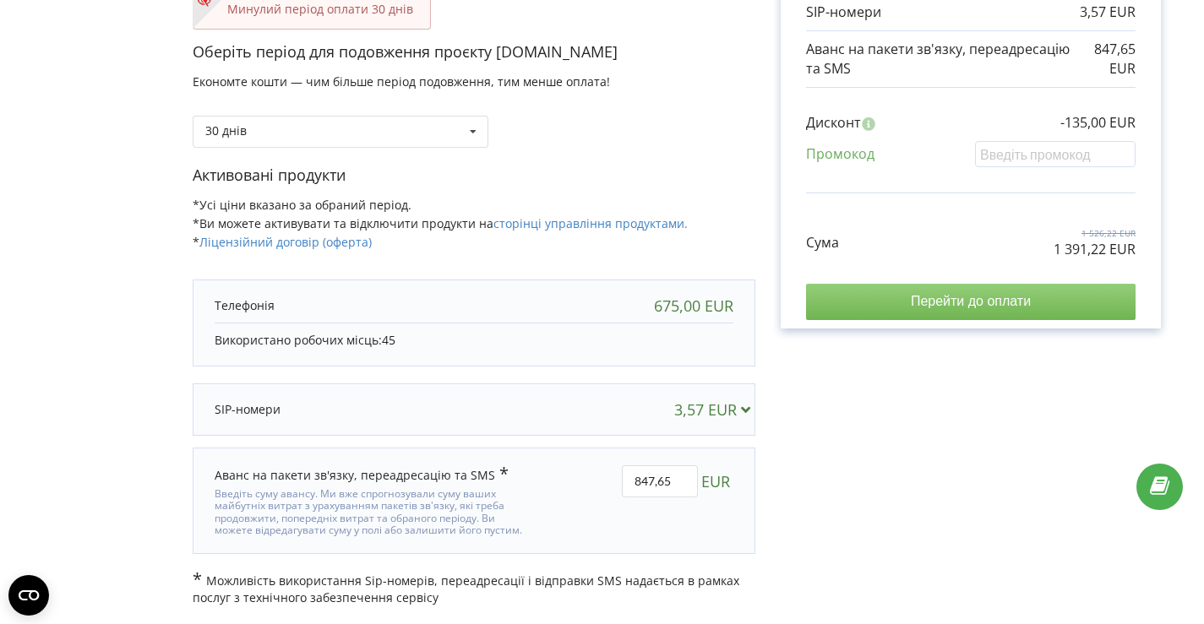
click at [941, 299] on input "Перейти до оплати" at bounding box center [971, 301] width 330 height 35
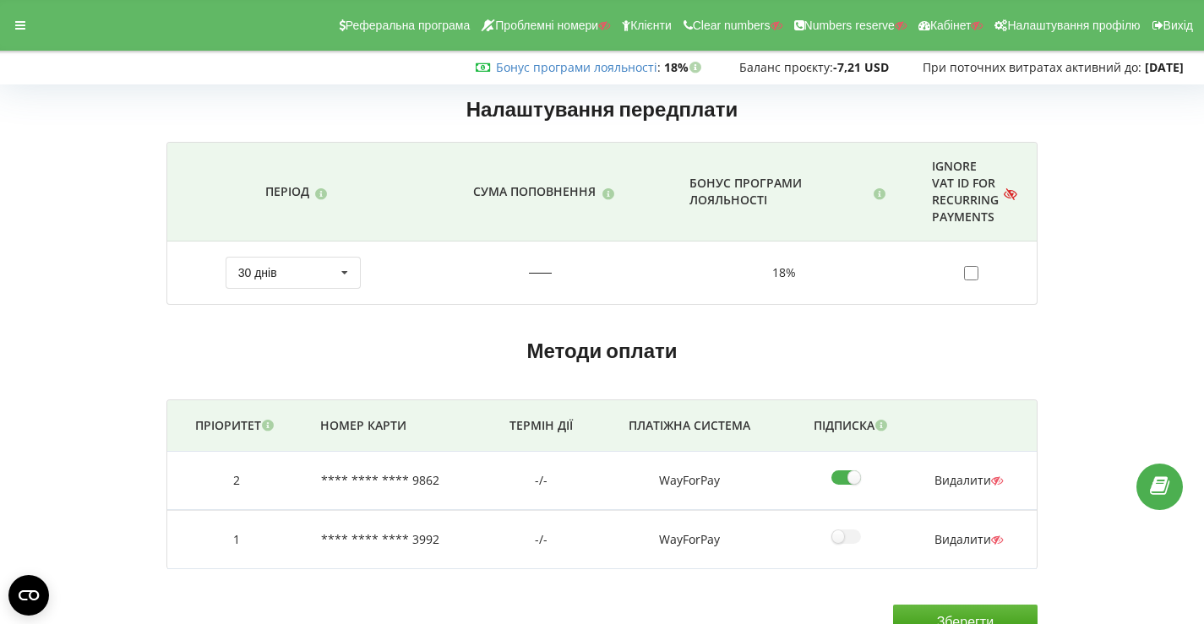
scroll to position [30, 0]
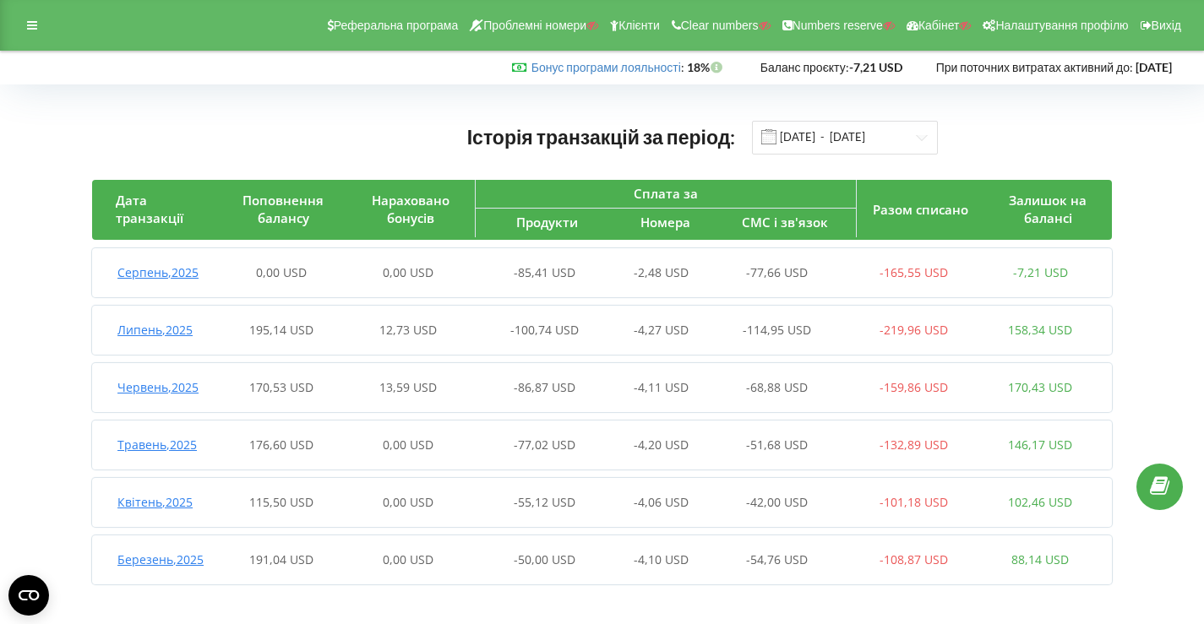
click at [486, 314] on div "Липень , 2025 195,14 USD 12,73 USD -100,74 USD -4,27 USD -114,95 USD -219,96 US…" at bounding box center [597, 330] width 1011 height 41
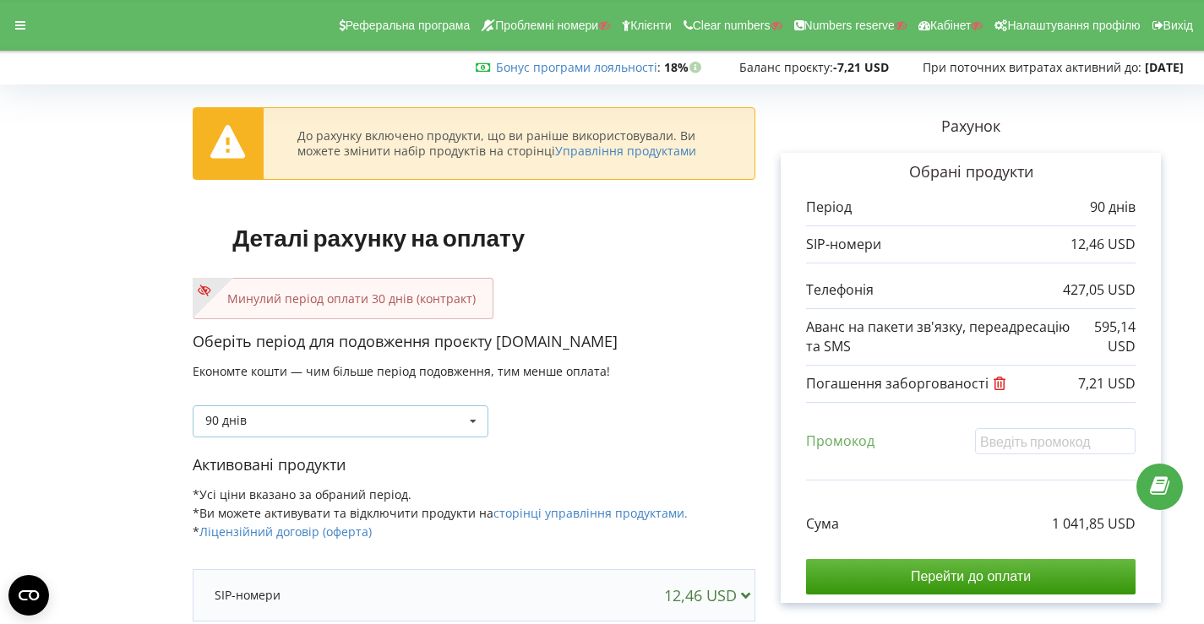
click at [474, 414] on icon at bounding box center [473, 421] width 25 height 31
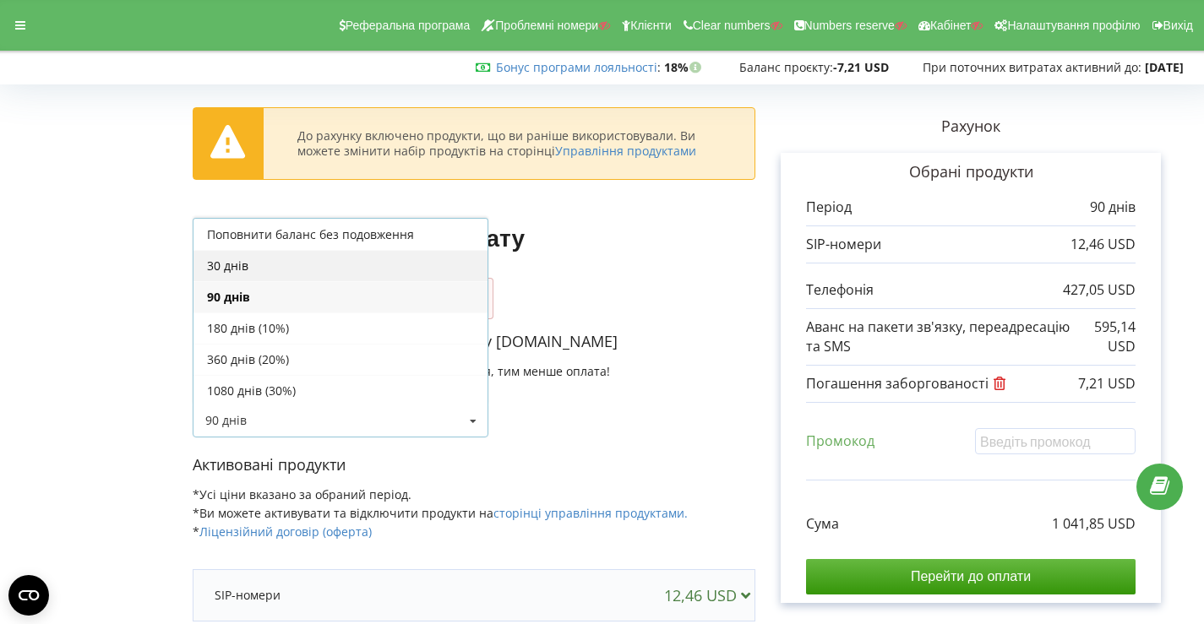
click at [300, 268] on div "30 днів" at bounding box center [341, 265] width 294 height 31
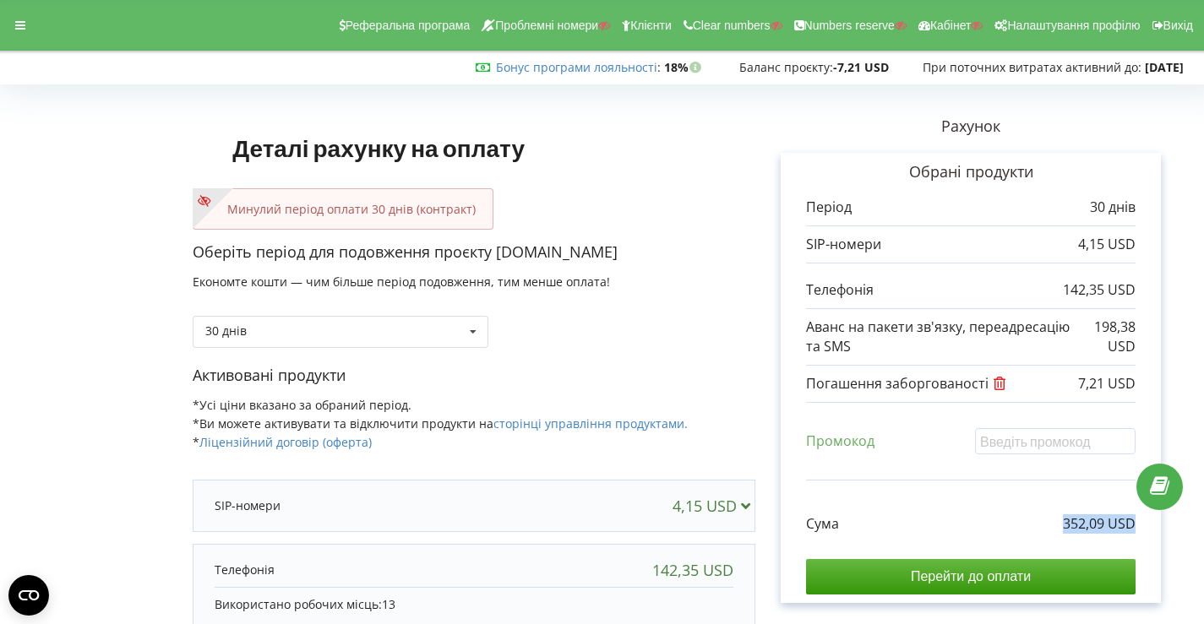
drag, startPoint x: 1065, startPoint y: 524, endPoint x: 1138, endPoint y: 524, distance: 73.5
click at [1138, 524] on div "Обрані продукти Період 30 днів 4,15 USD 142,35 USD 198,38 USD" at bounding box center [971, 378] width 380 height 451
copy p "352,09 USD"
